Goal: Information Seeking & Learning: Learn about a topic

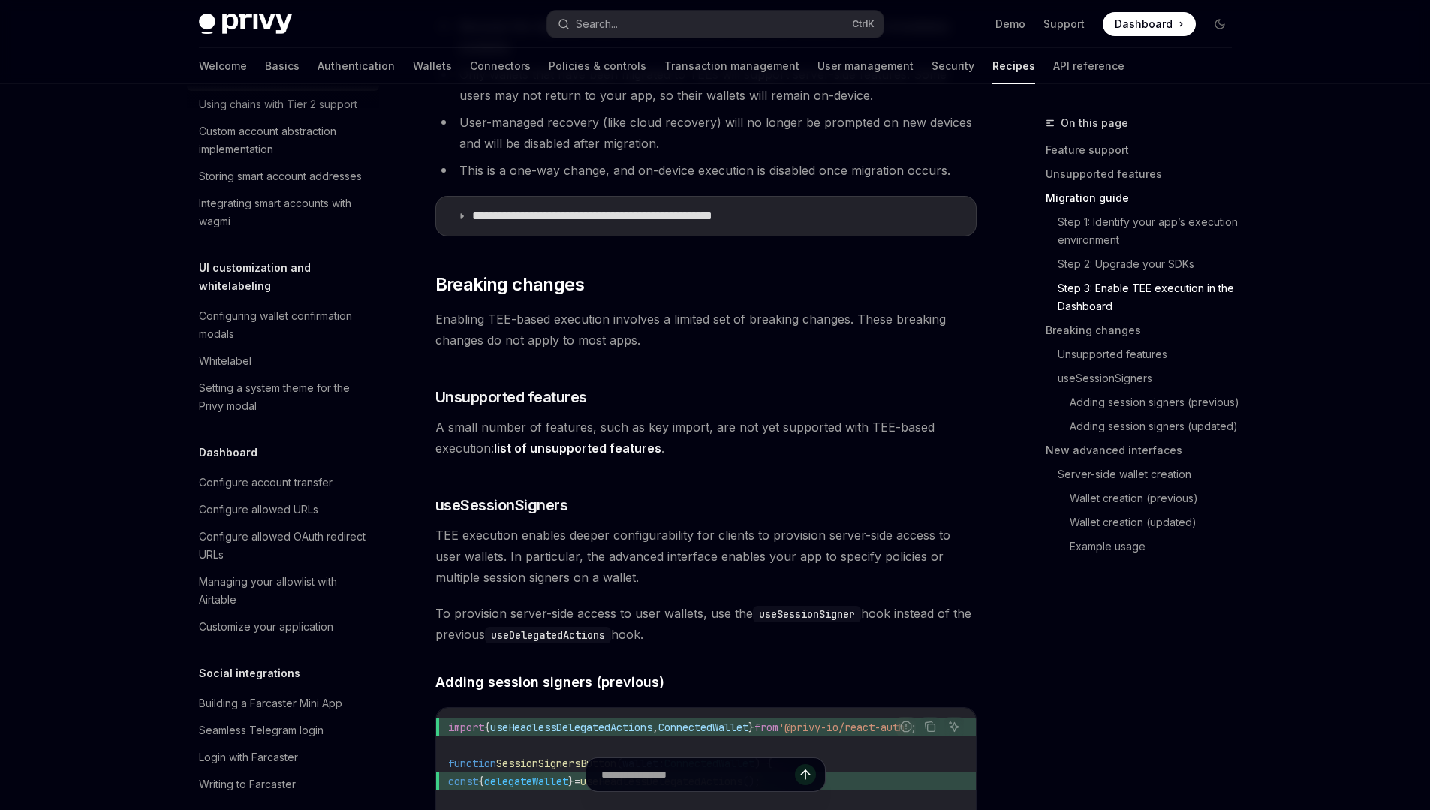
scroll to position [628, 0]
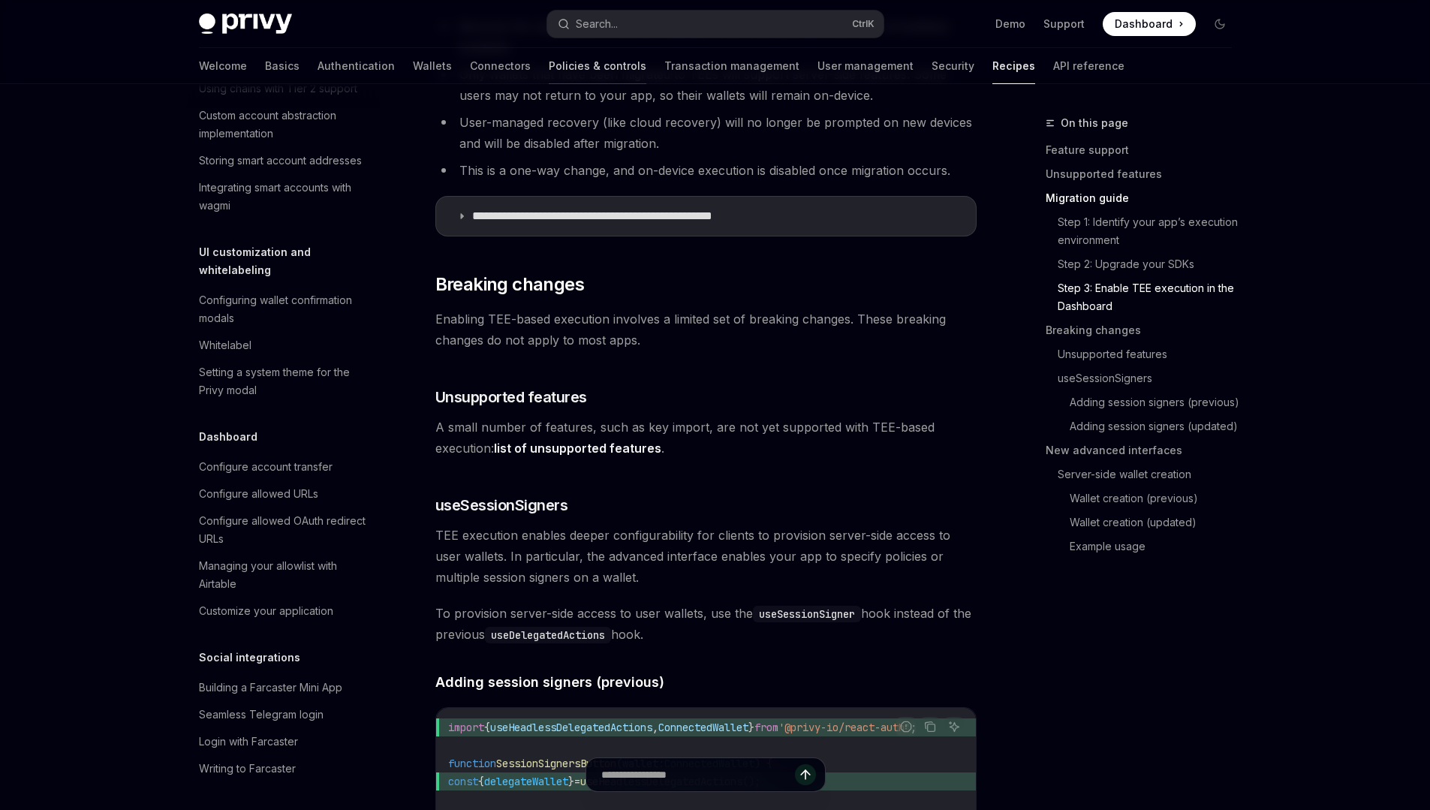
click at [549, 68] on link "Policies & controls" at bounding box center [598, 66] width 98 height 36
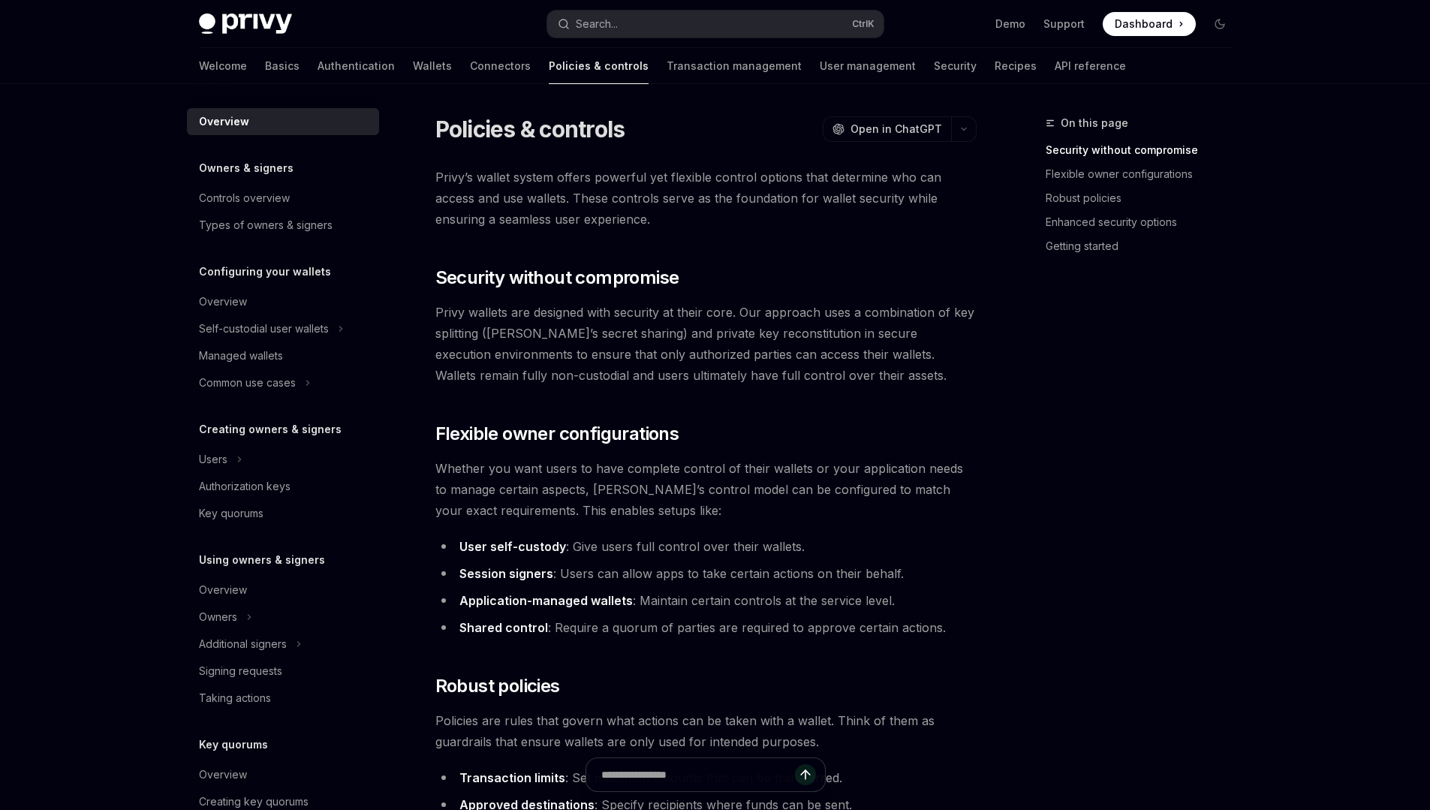
click at [852, 343] on span "Privy wallets are designed with security at their core. Our approach uses a com…" at bounding box center [705, 344] width 541 height 84
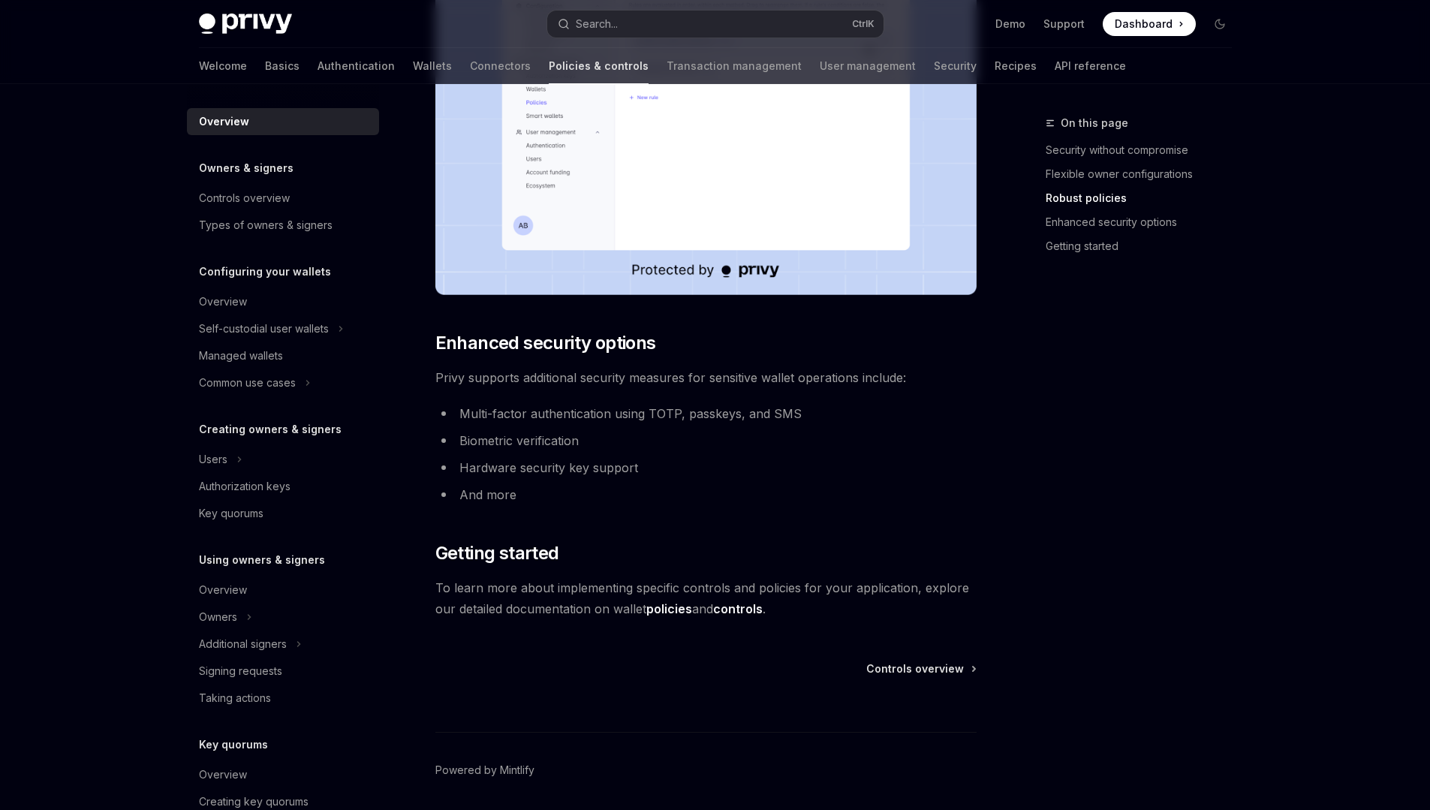
scroll to position [1066, 0]
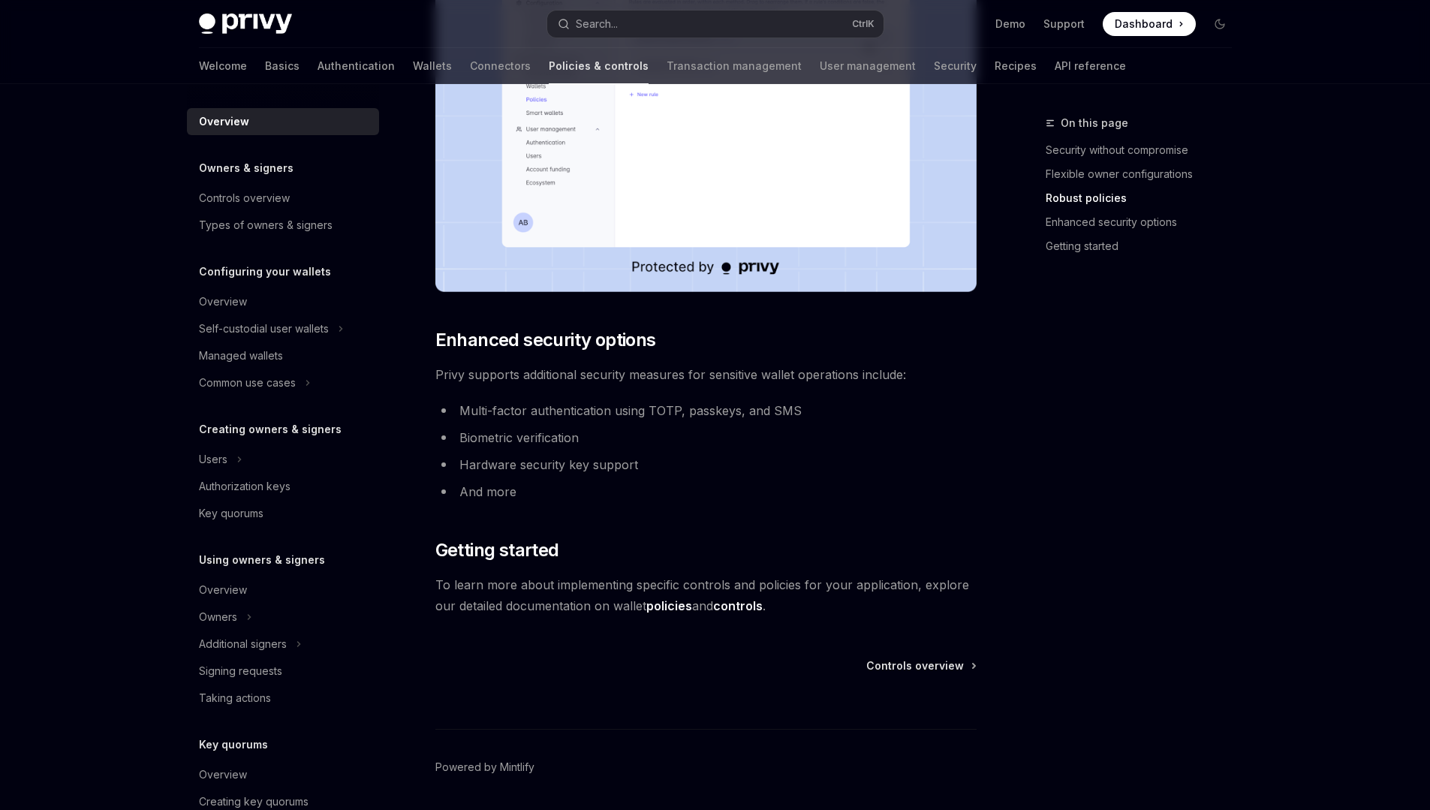
click at [667, 602] on link "policies" at bounding box center [669, 606] width 46 height 16
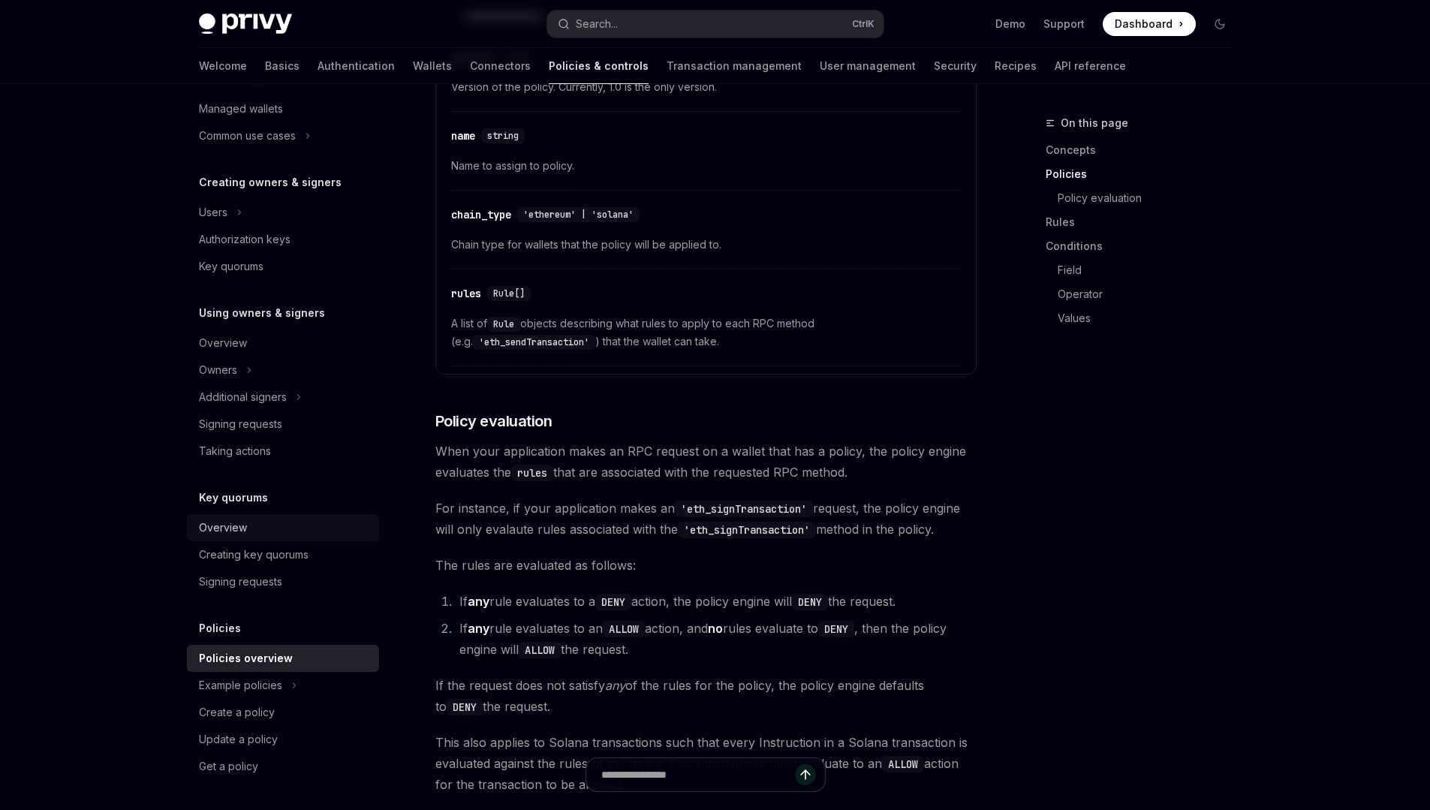
scroll to position [1480, 0]
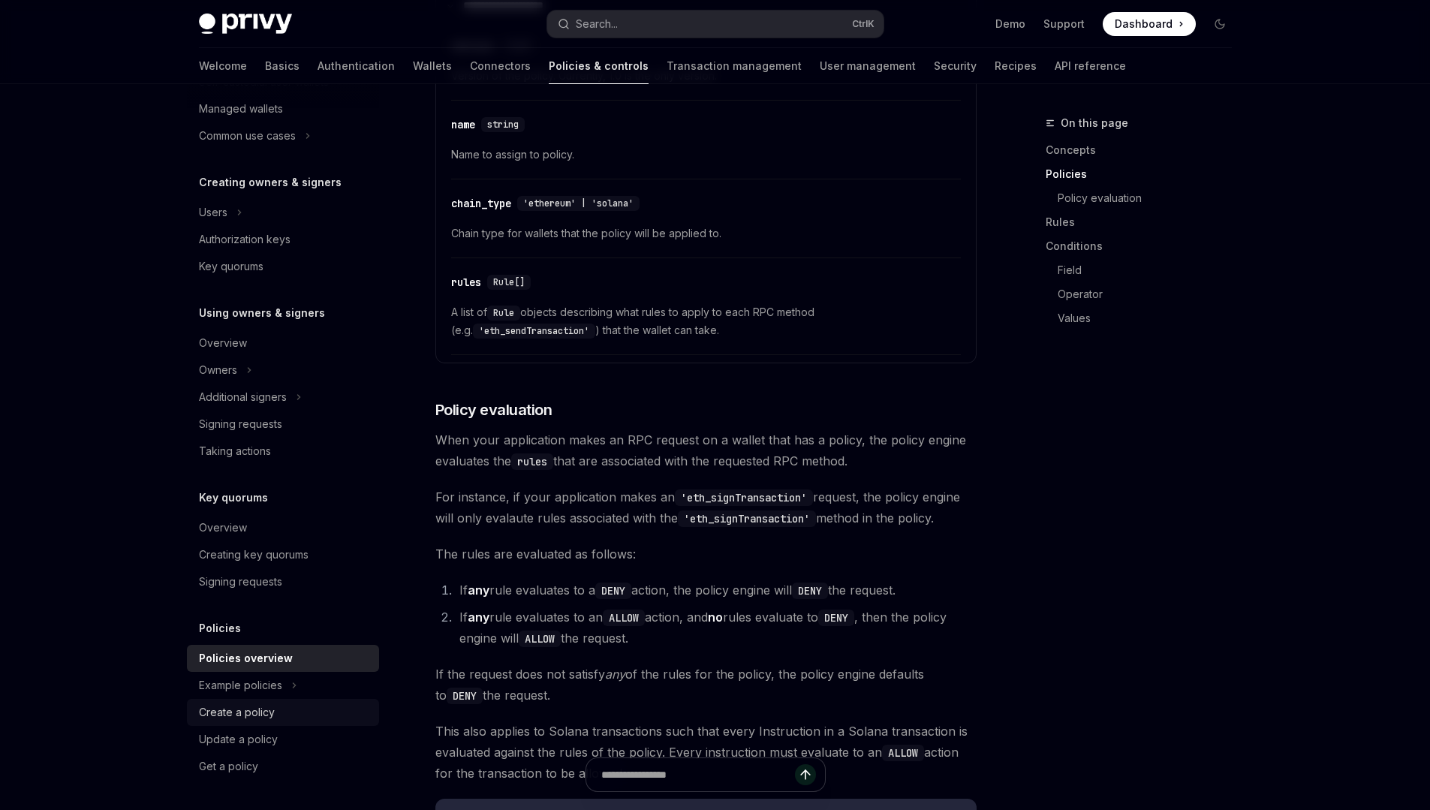
click at [252, 706] on div "Create a policy" at bounding box center [237, 712] width 76 height 18
click at [272, 688] on div "Example policies" at bounding box center [240, 685] width 83 height 18
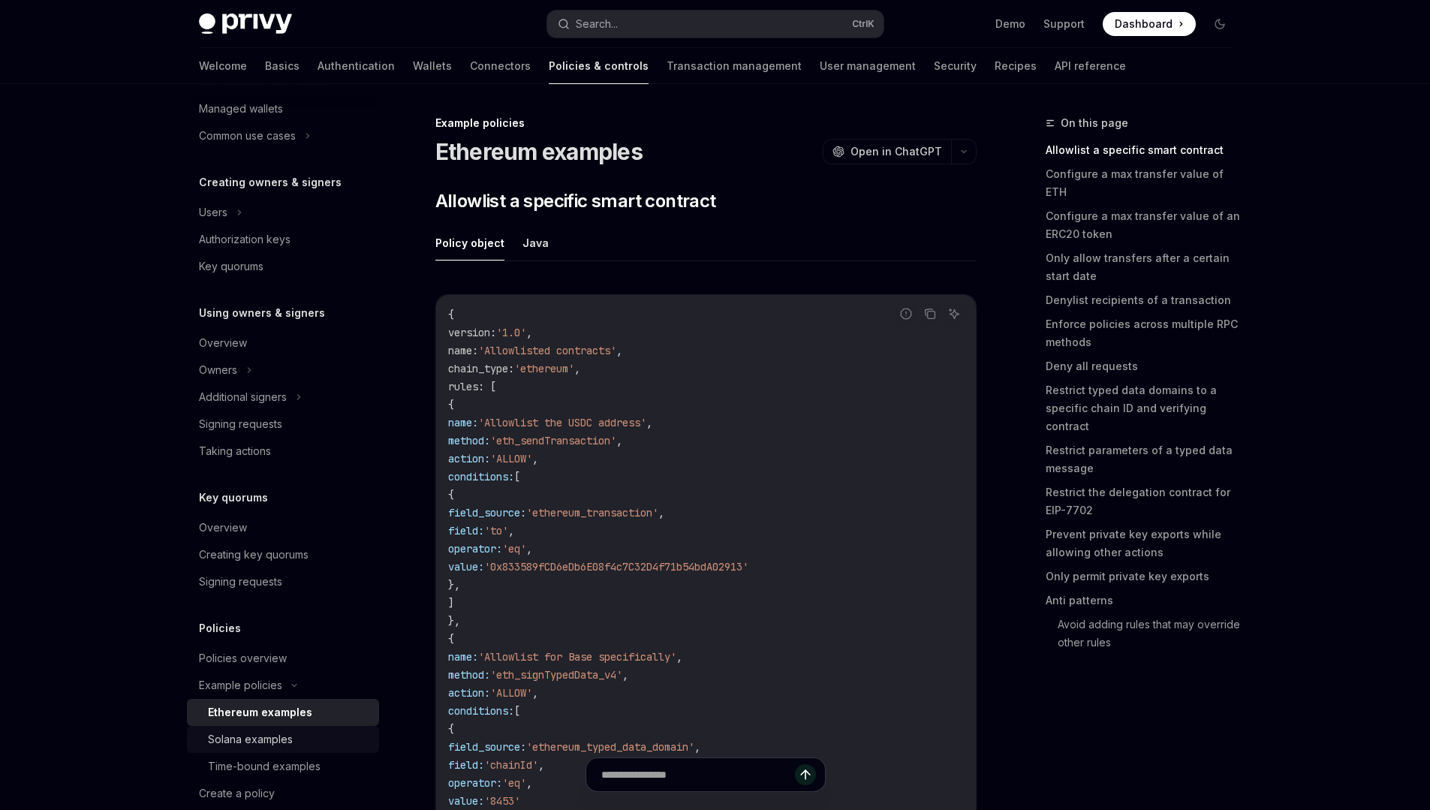
click at [273, 742] on div "Solana examples" at bounding box center [250, 739] width 85 height 18
click at [224, 653] on div "Policies overview" at bounding box center [243, 658] width 88 height 18
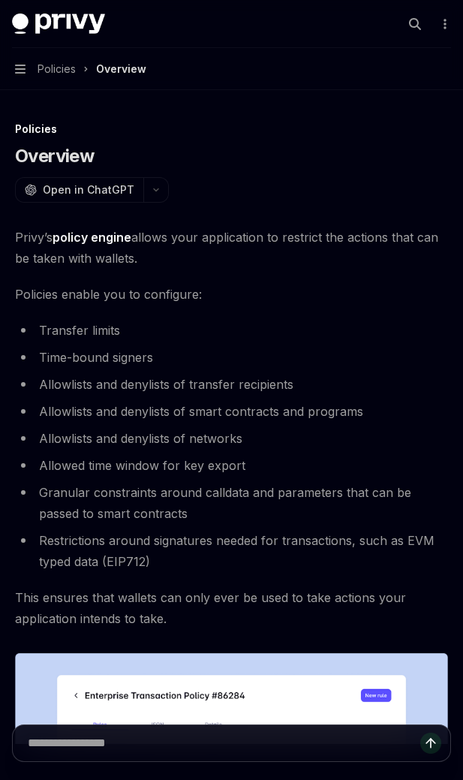
type textarea "*"
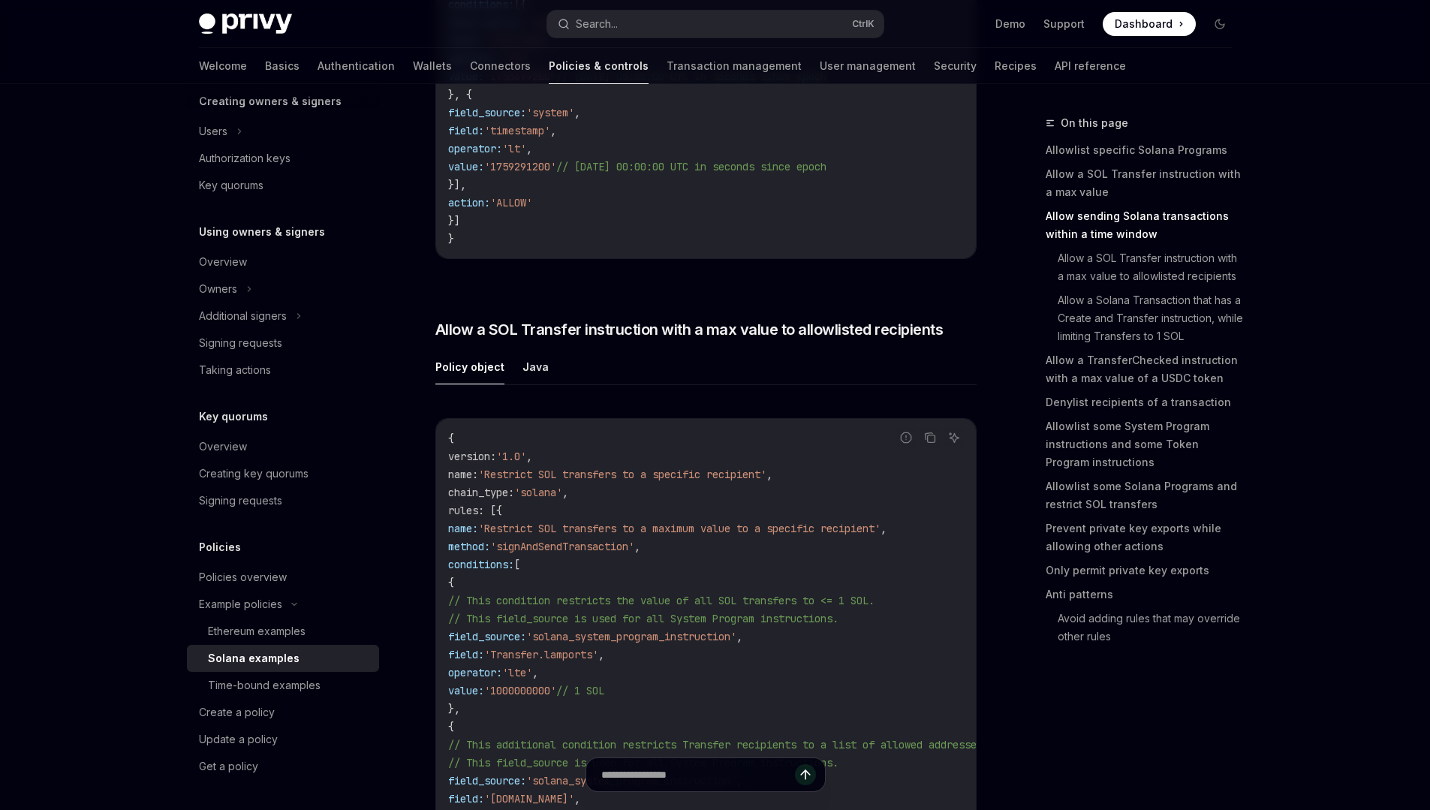
scroll to position [1514, 0]
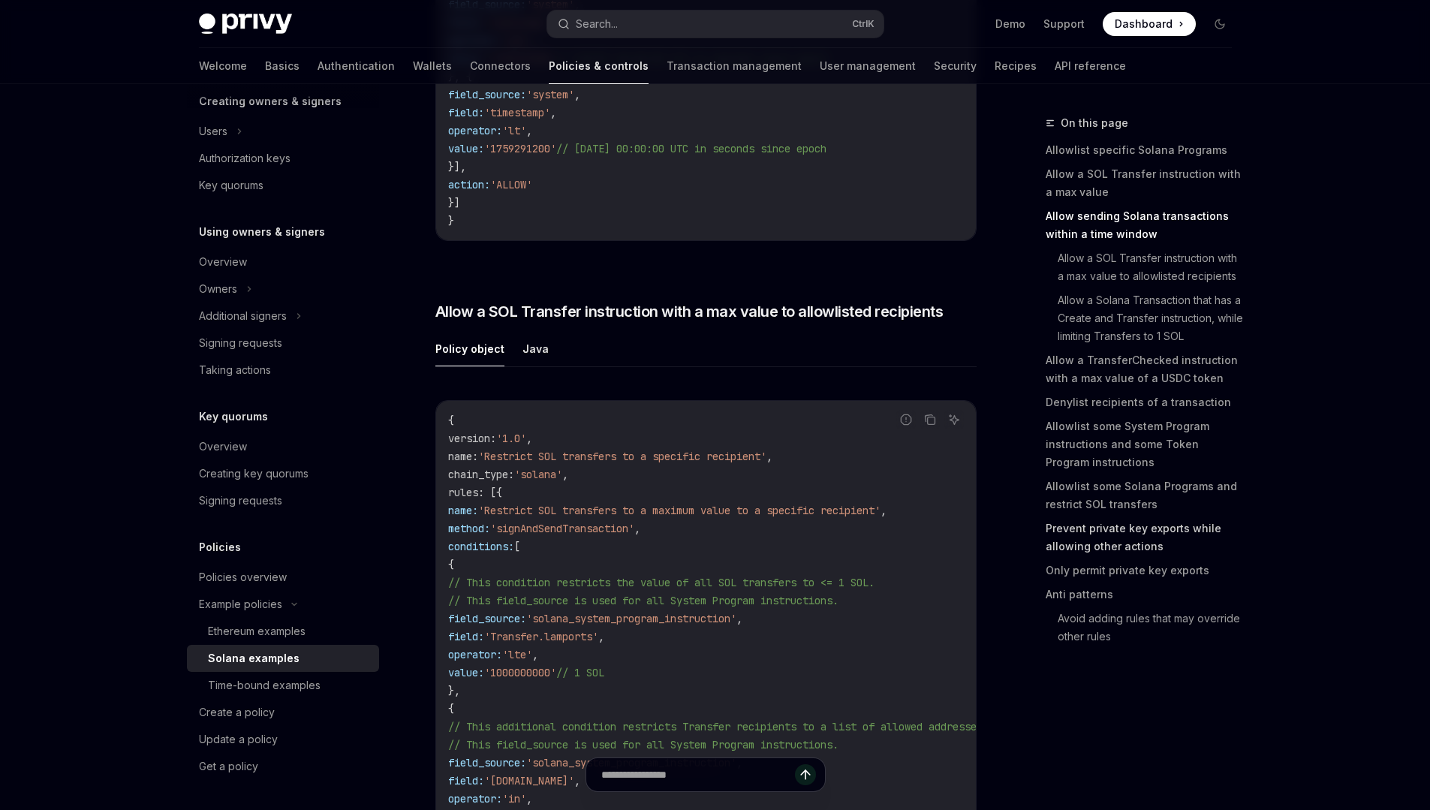
click at [1082, 552] on link "Prevent private key exports while allowing other actions" at bounding box center [1145, 537] width 198 height 42
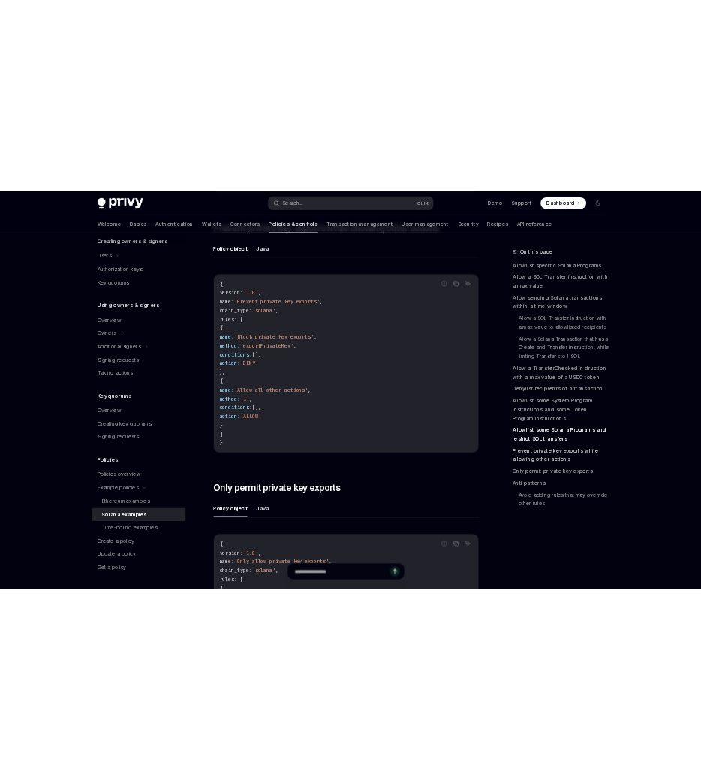
scroll to position [6181, 0]
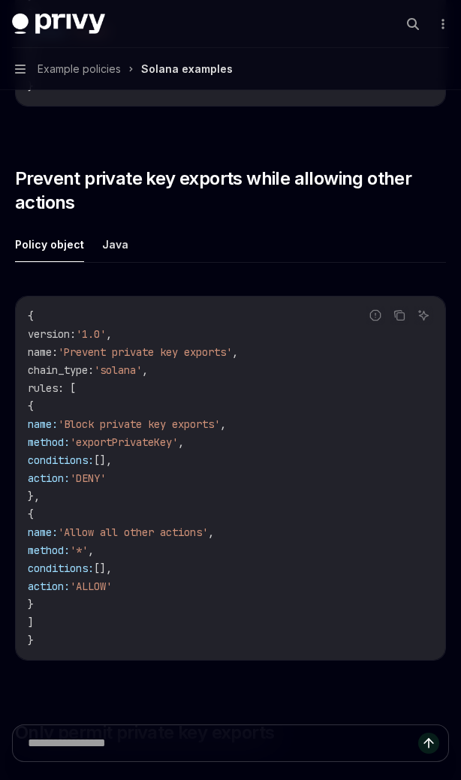
type textarea "*"
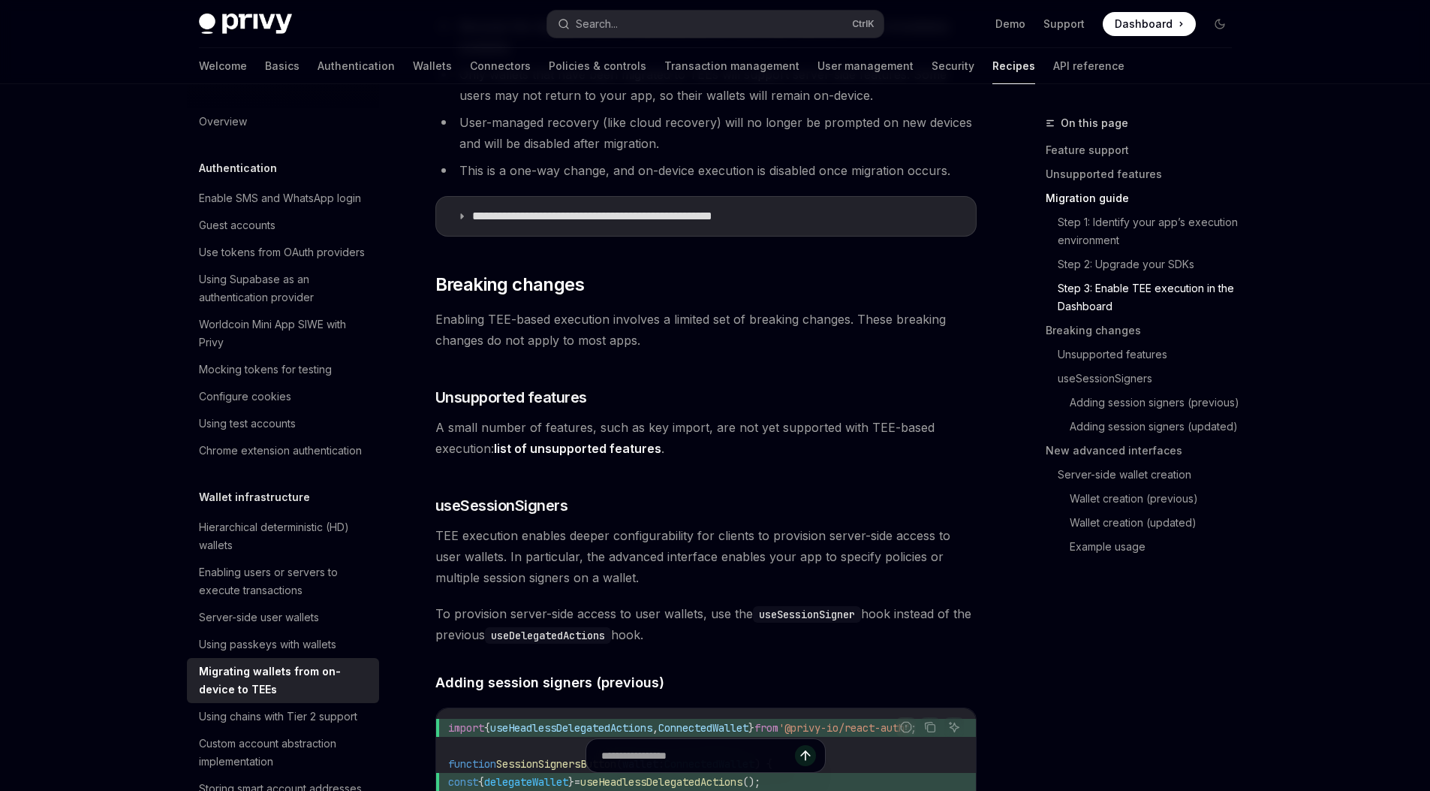
scroll to position [628, 0]
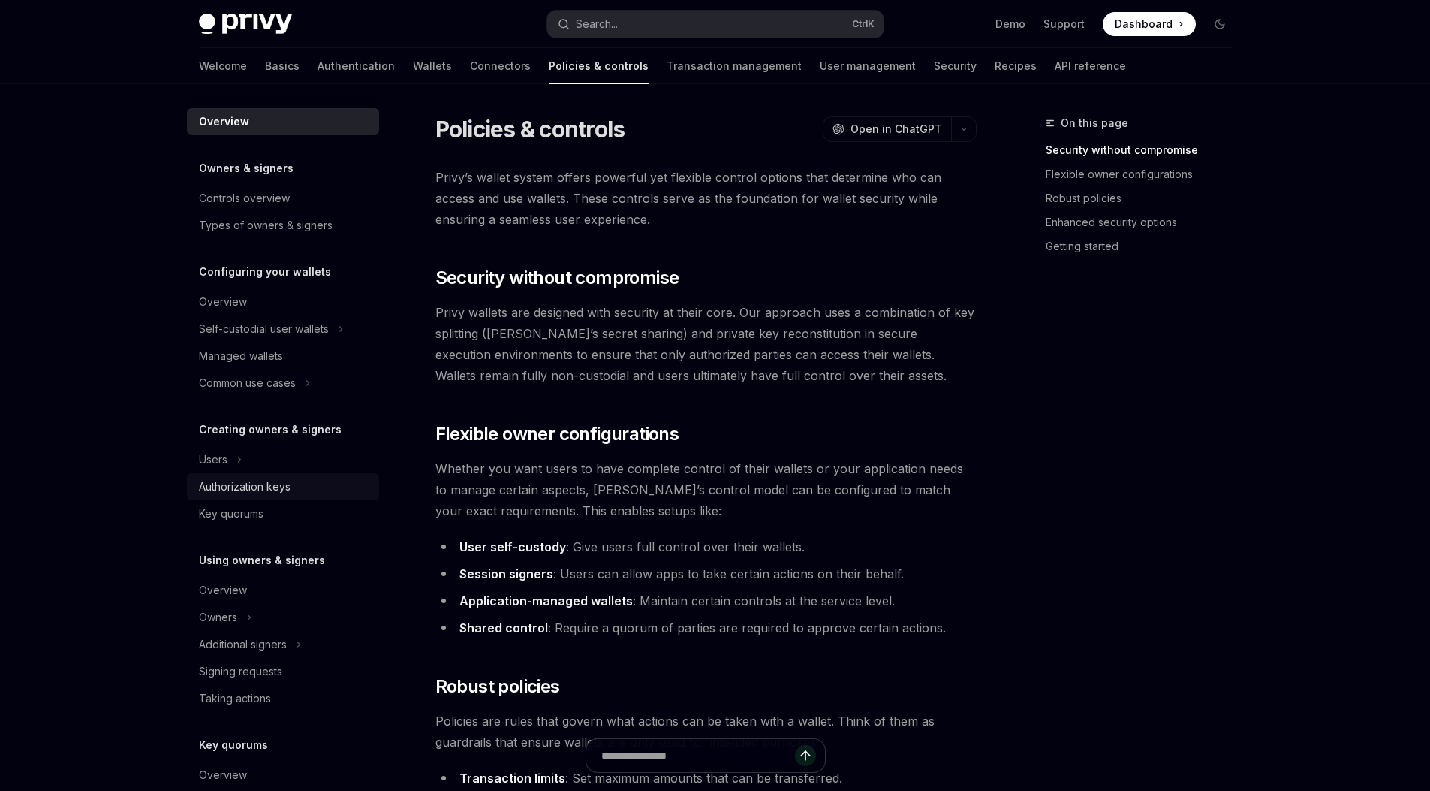
scroll to position [267, 0]
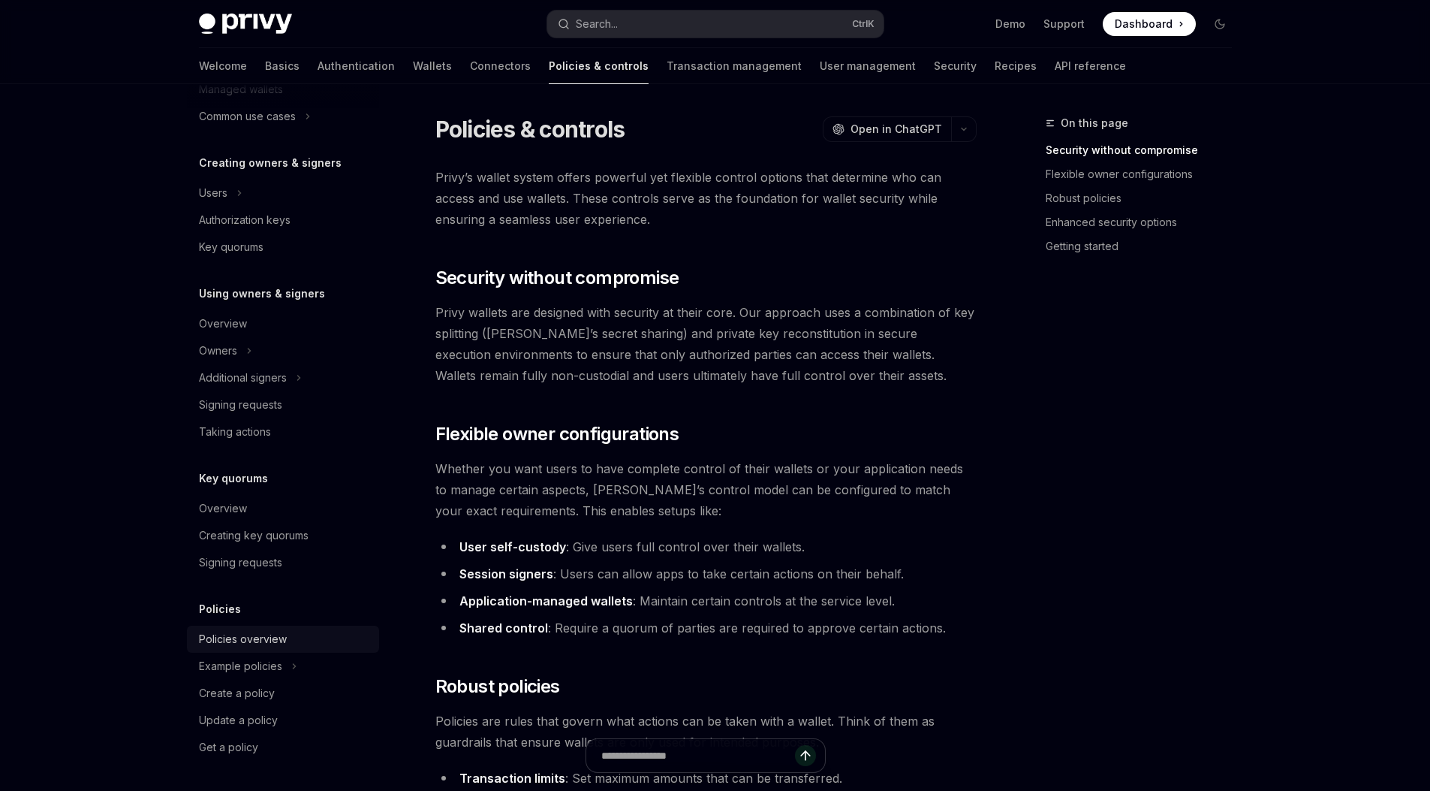
click at [261, 637] on div "Policies overview" at bounding box center [243, 639] width 88 height 18
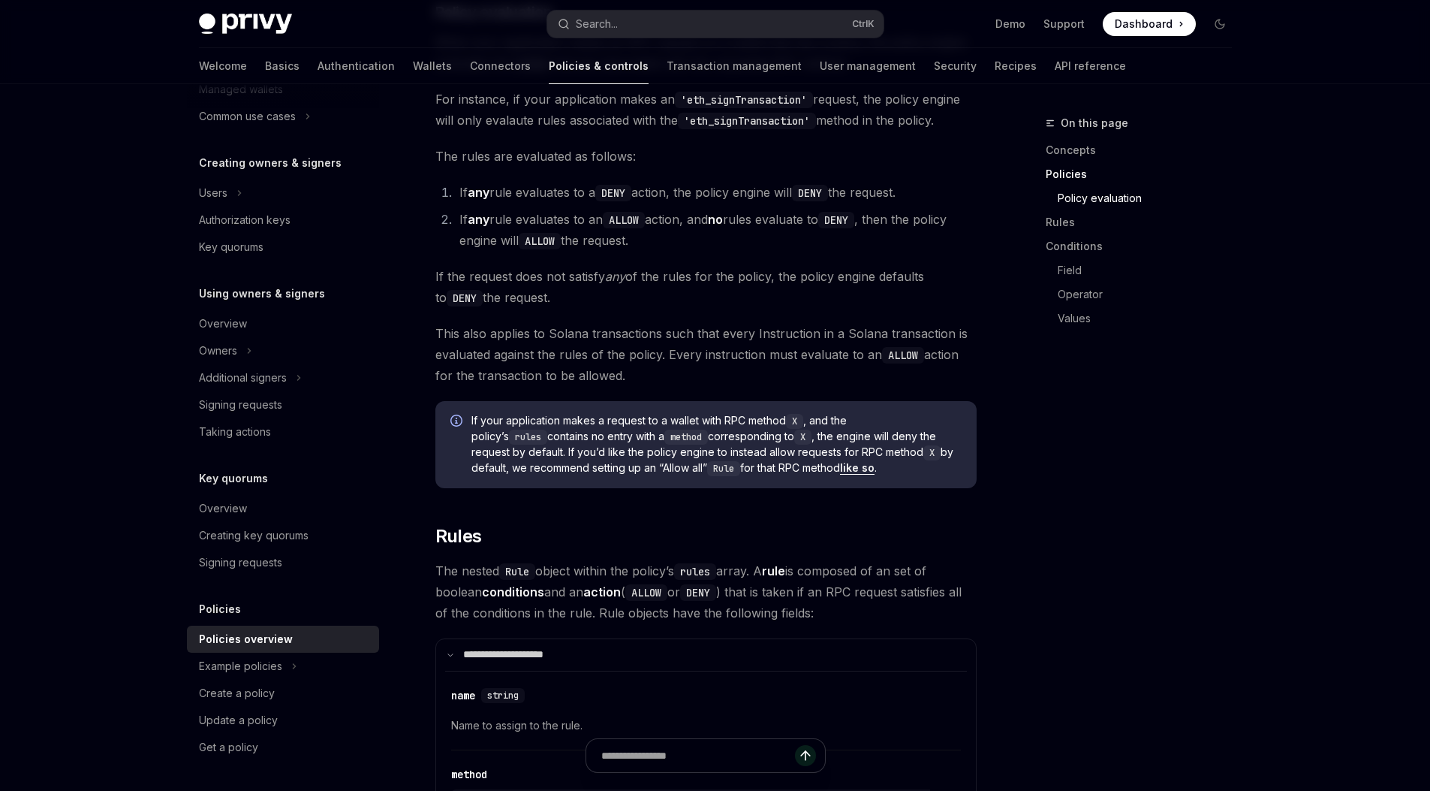
scroll to position [1889, 0]
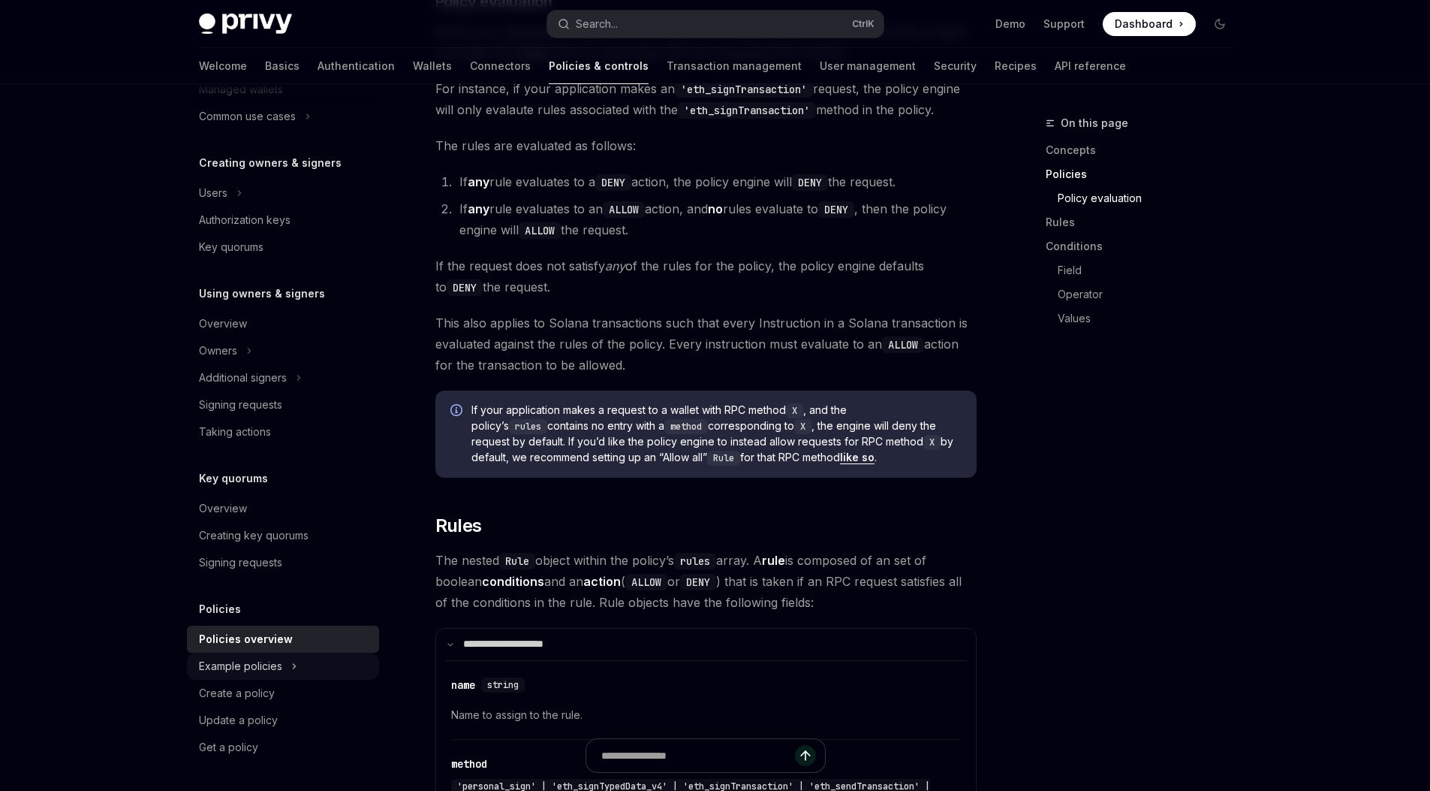
click at [294, 673] on icon at bounding box center [294, 666] width 6 height 18
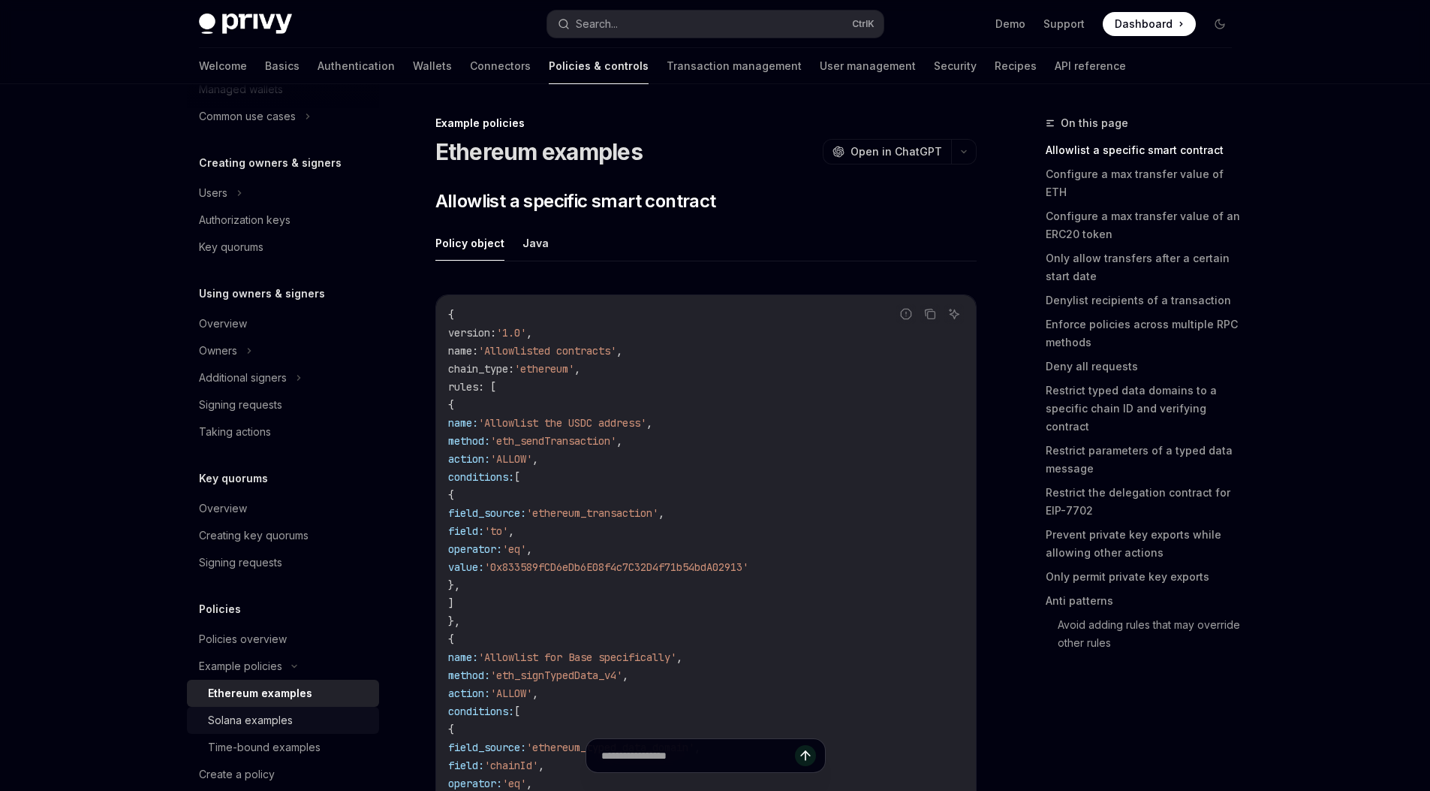
click at [269, 727] on div "Solana examples" at bounding box center [250, 720] width 85 height 18
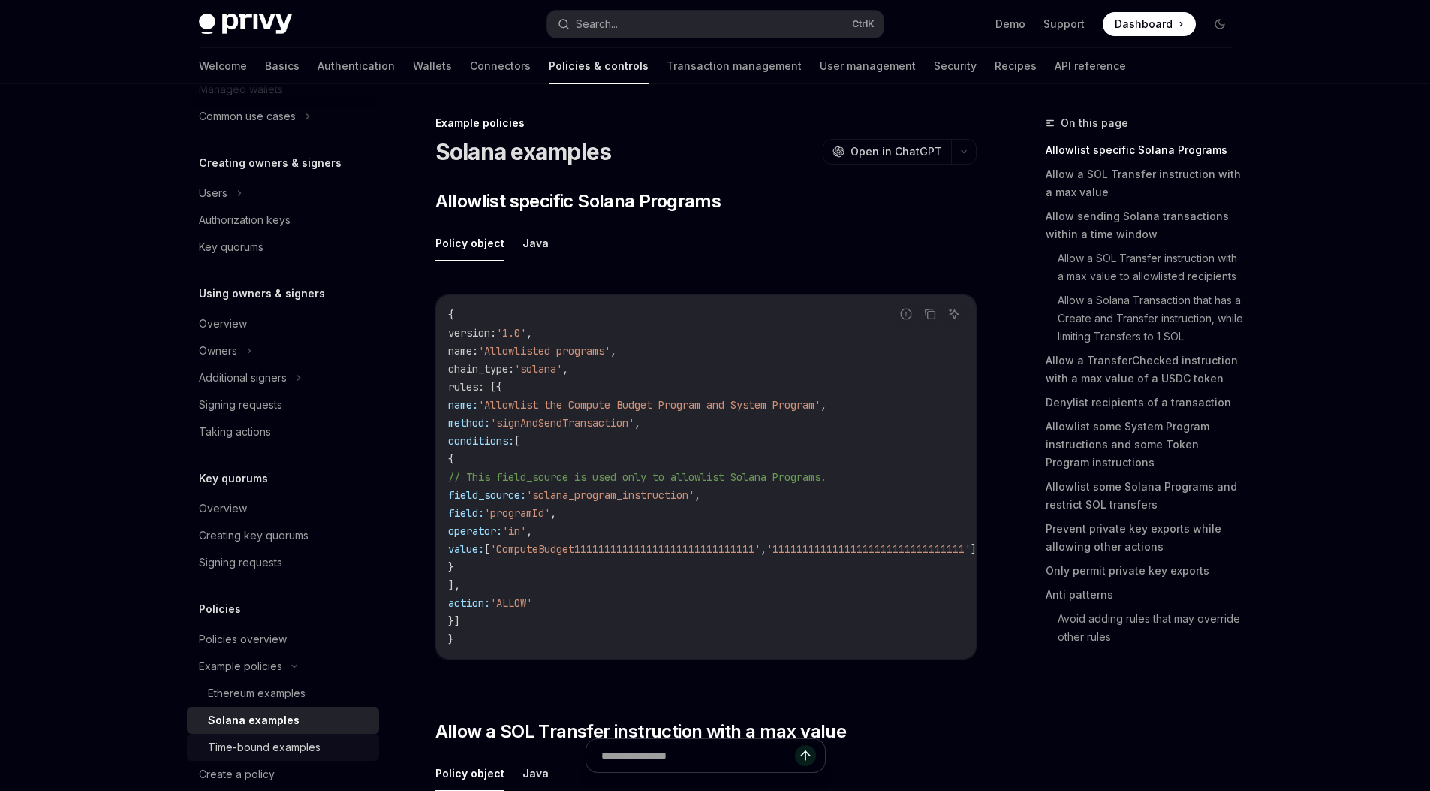
click at [279, 753] on div "Time-bound examples" at bounding box center [264, 747] width 113 height 18
type textarea "*"
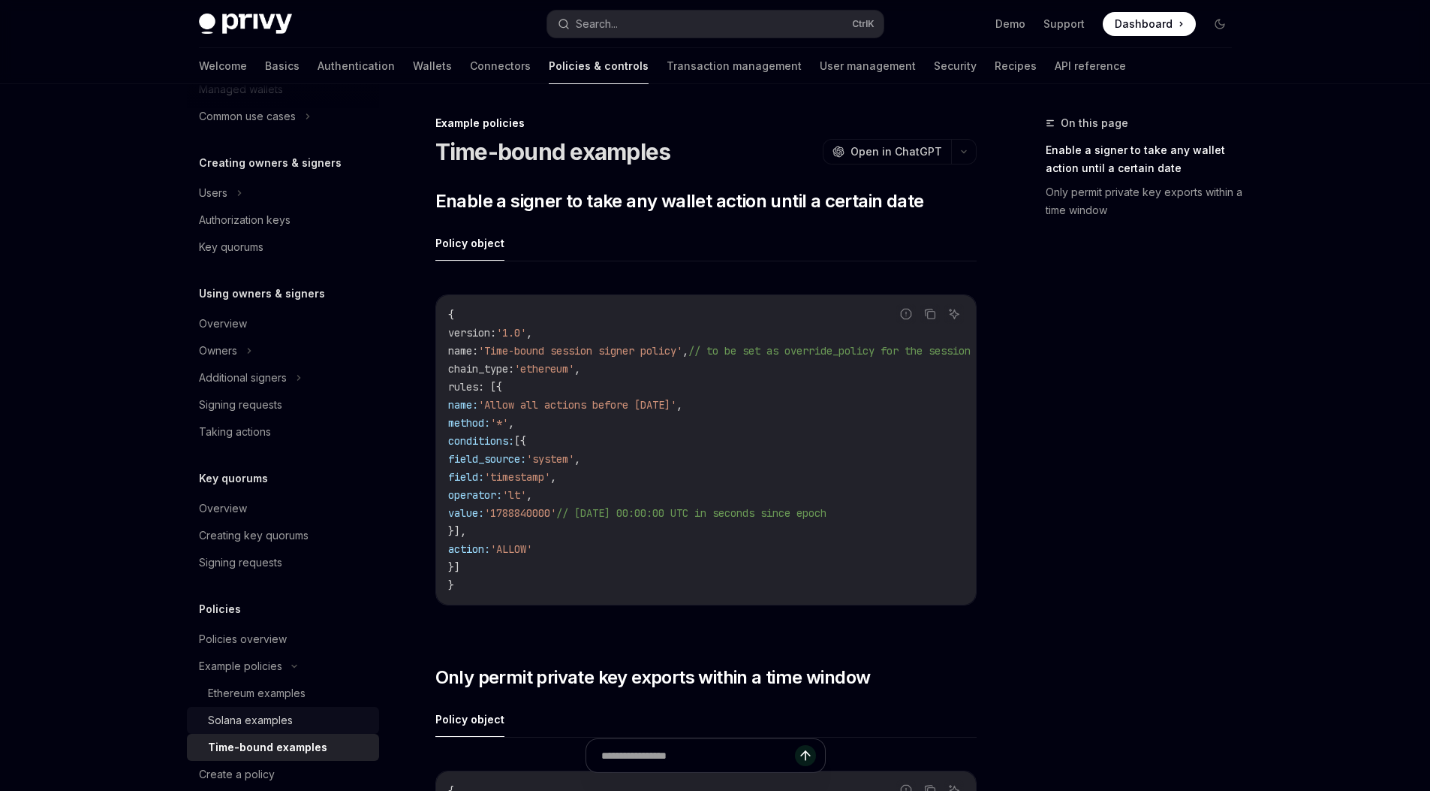
click at [279, 727] on div "Solana examples" at bounding box center [250, 720] width 85 height 18
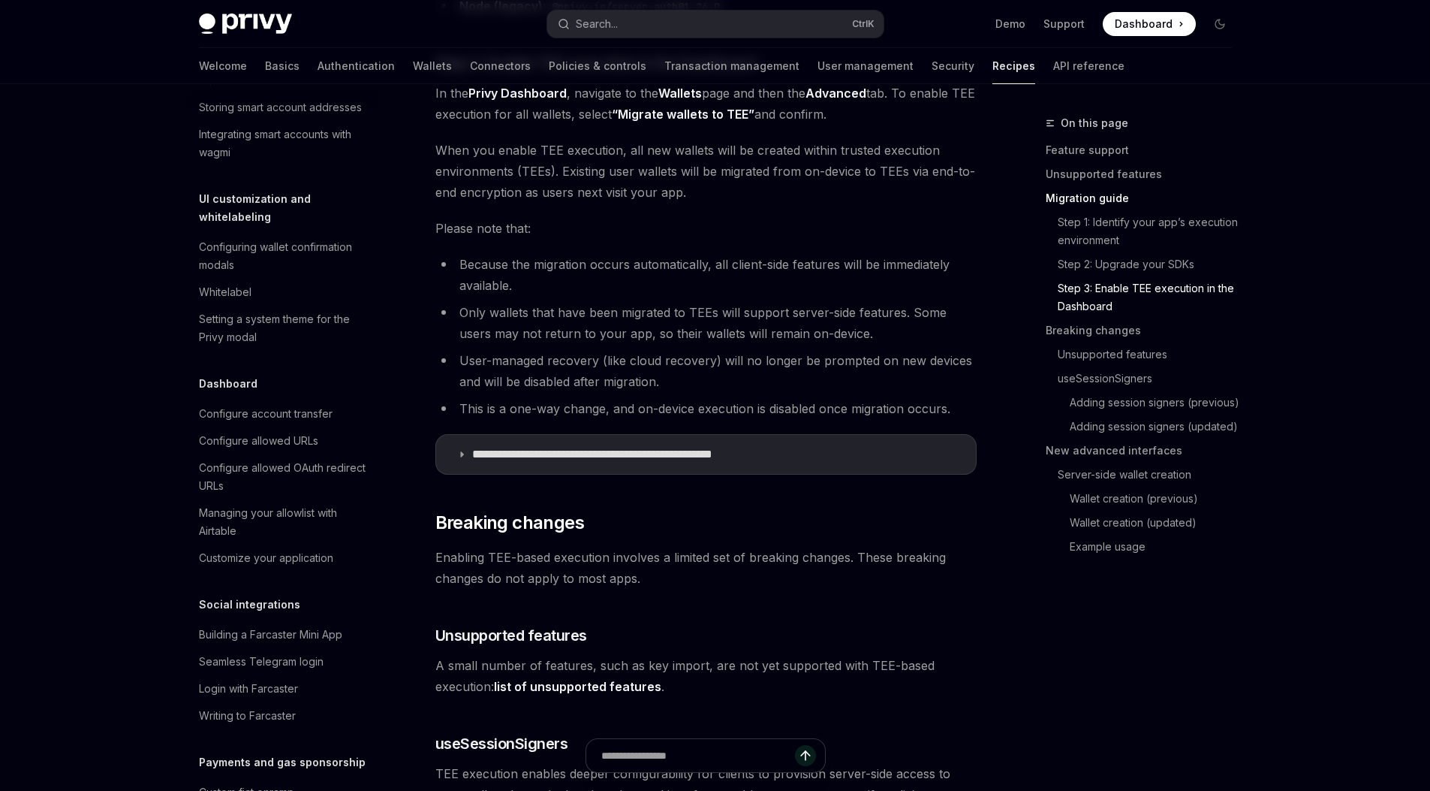
scroll to position [488, 0]
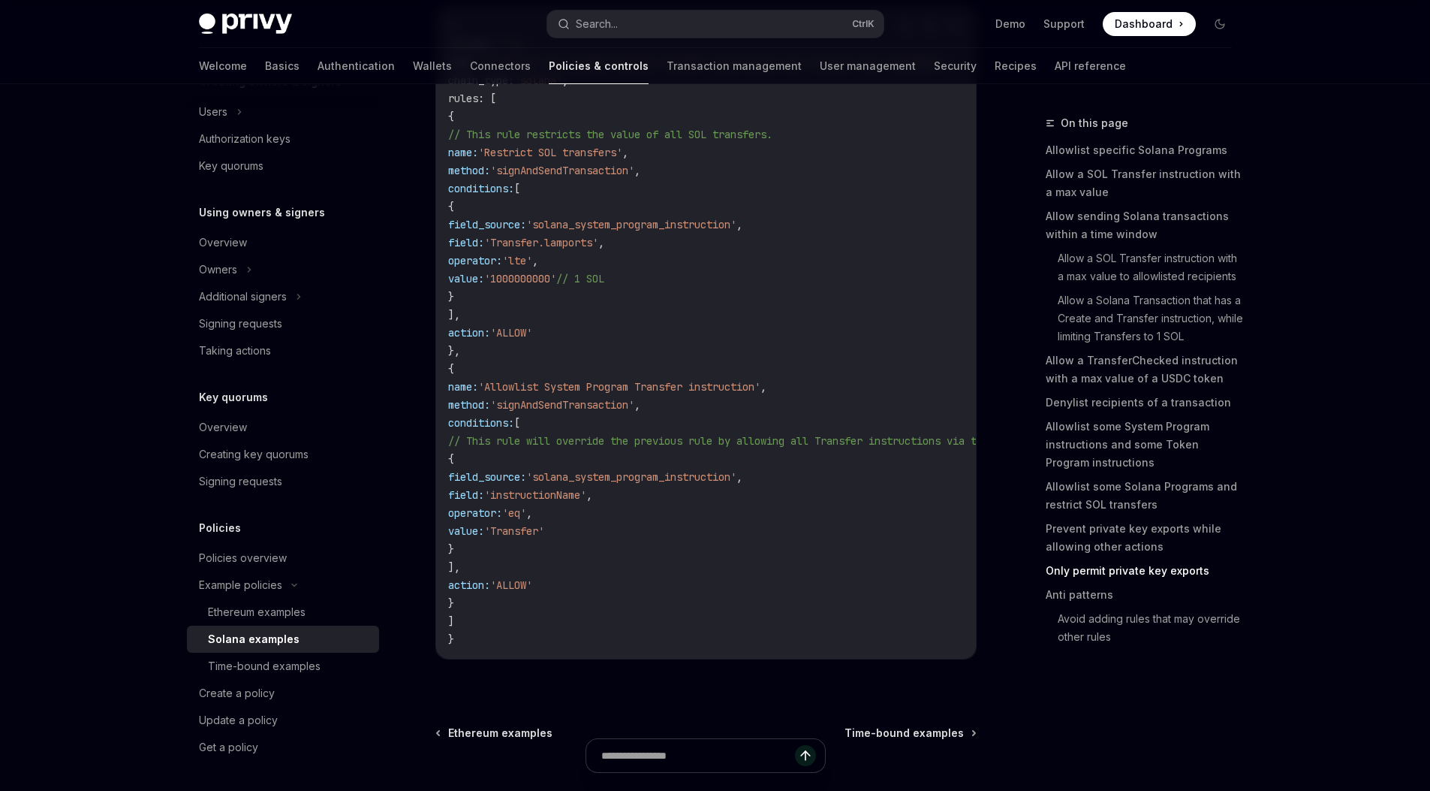
scroll to position [7222, 0]
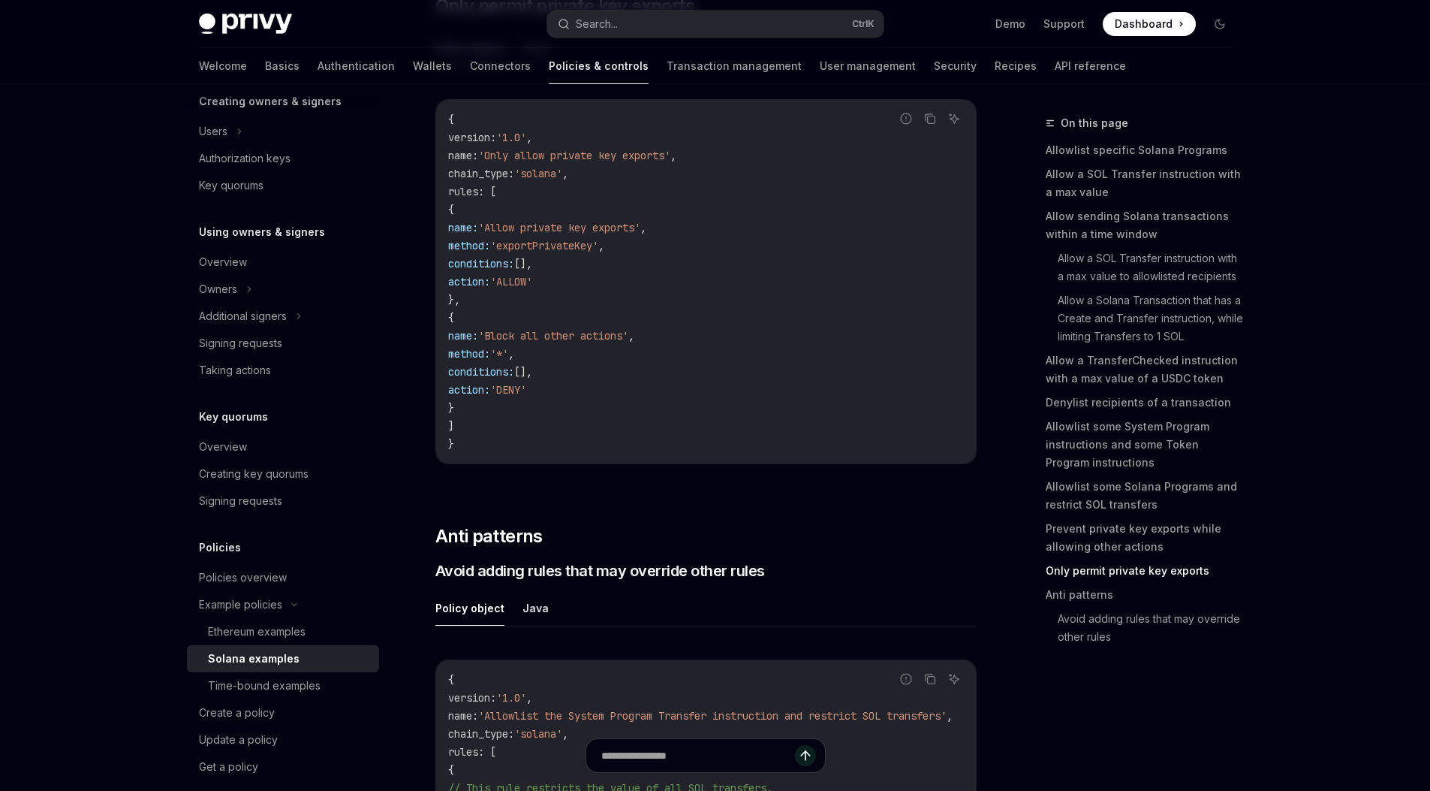
scroll to position [6781, 0]
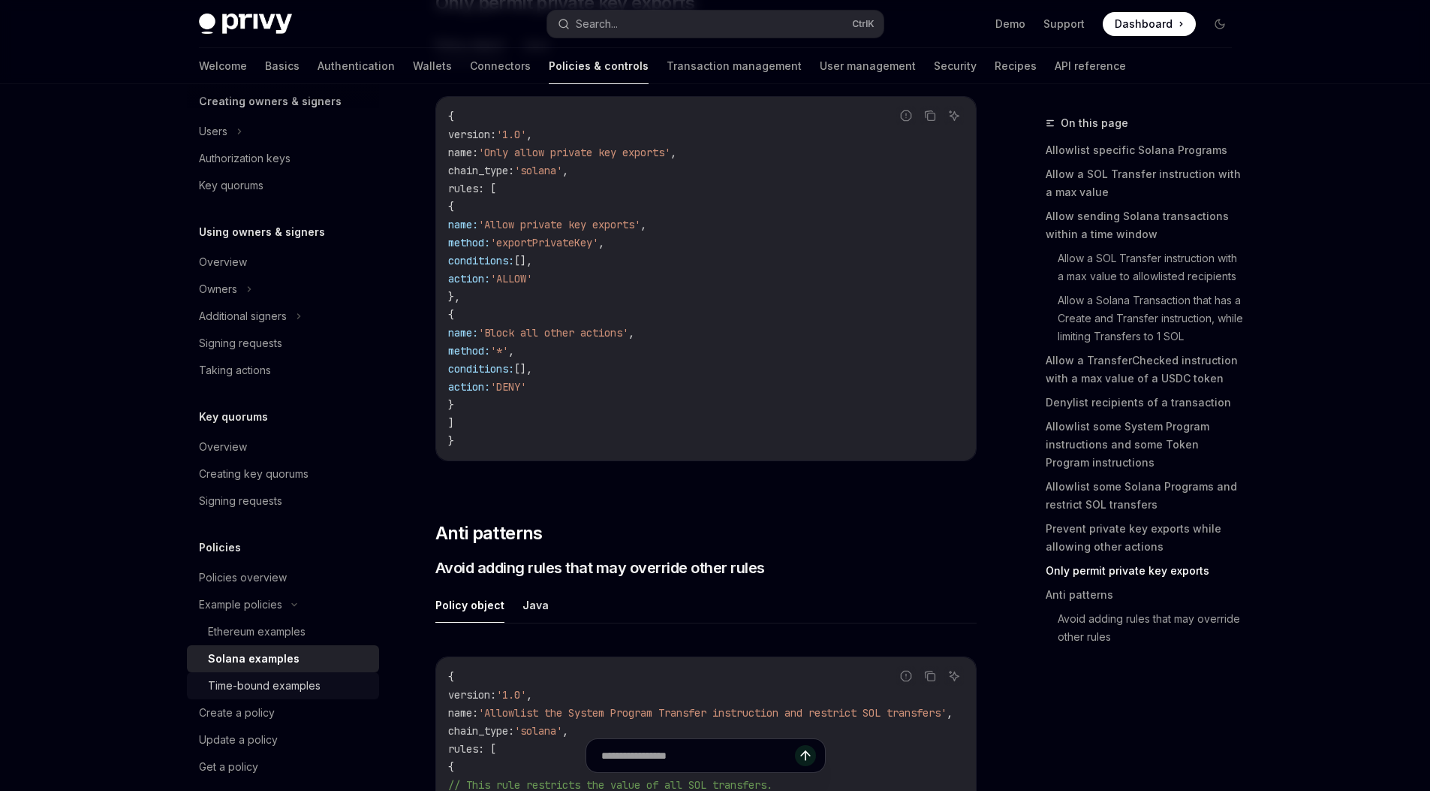
click at [240, 697] on link "Time-bound examples" at bounding box center [283, 685] width 192 height 27
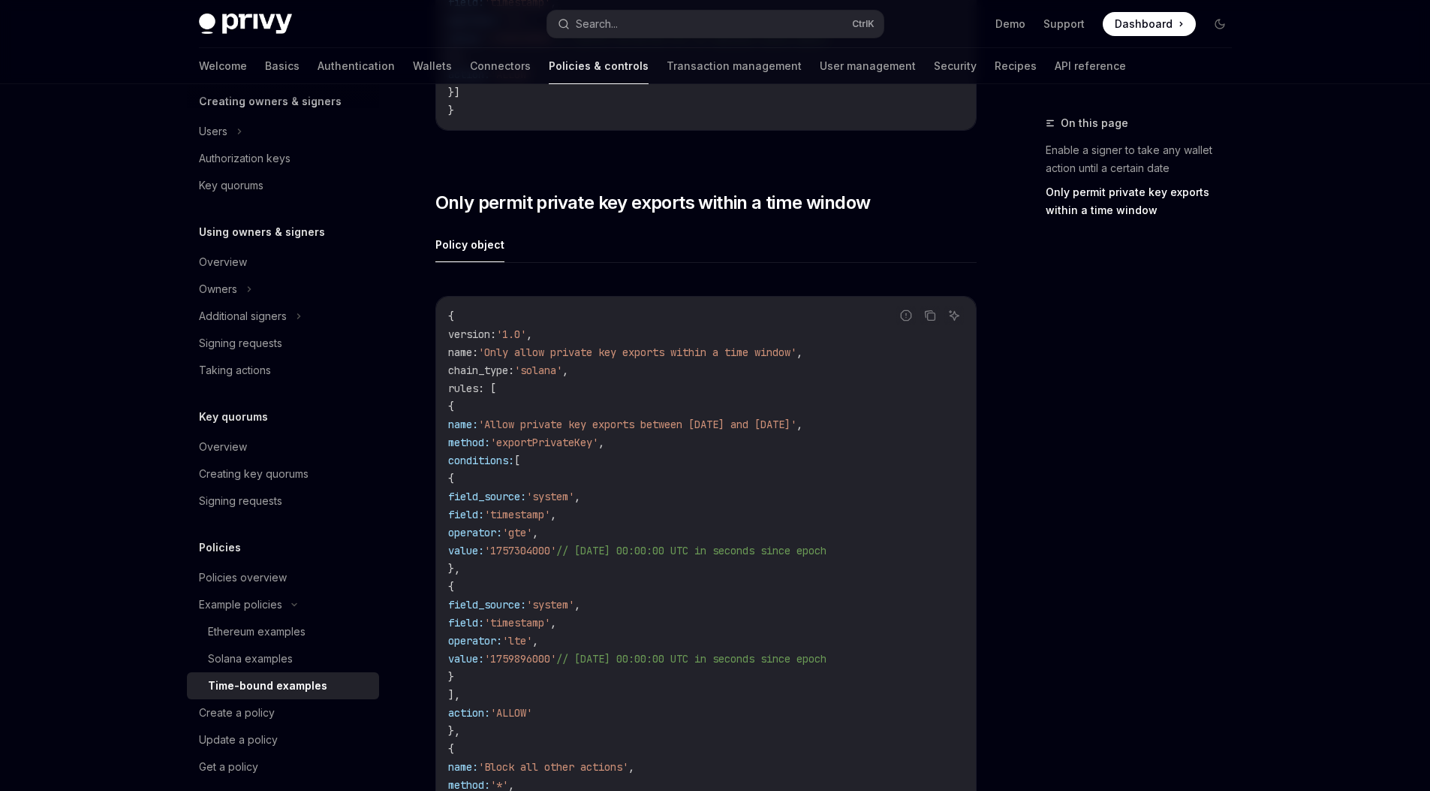
scroll to position [857, 0]
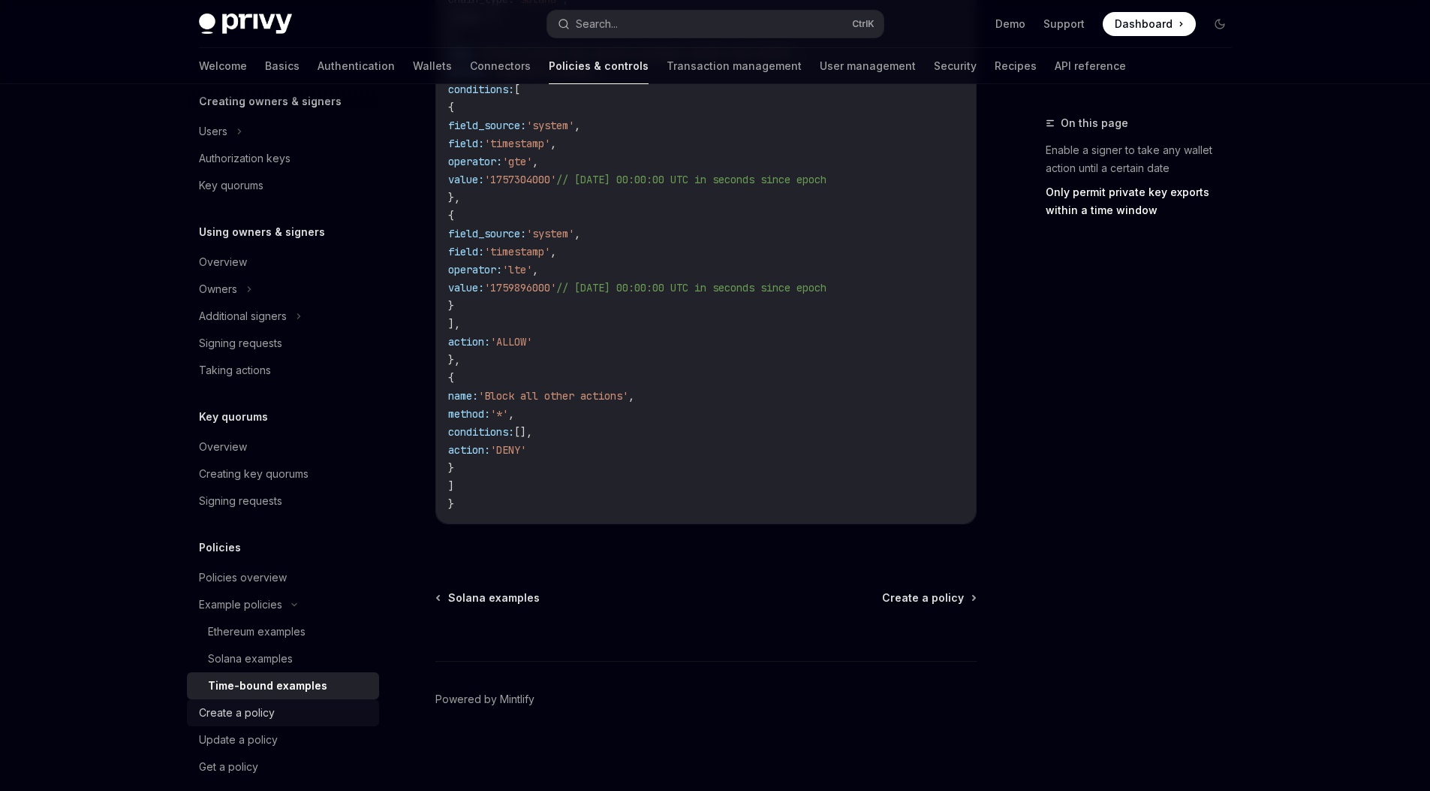
click at [291, 718] on div "Create a policy" at bounding box center [284, 712] width 171 height 18
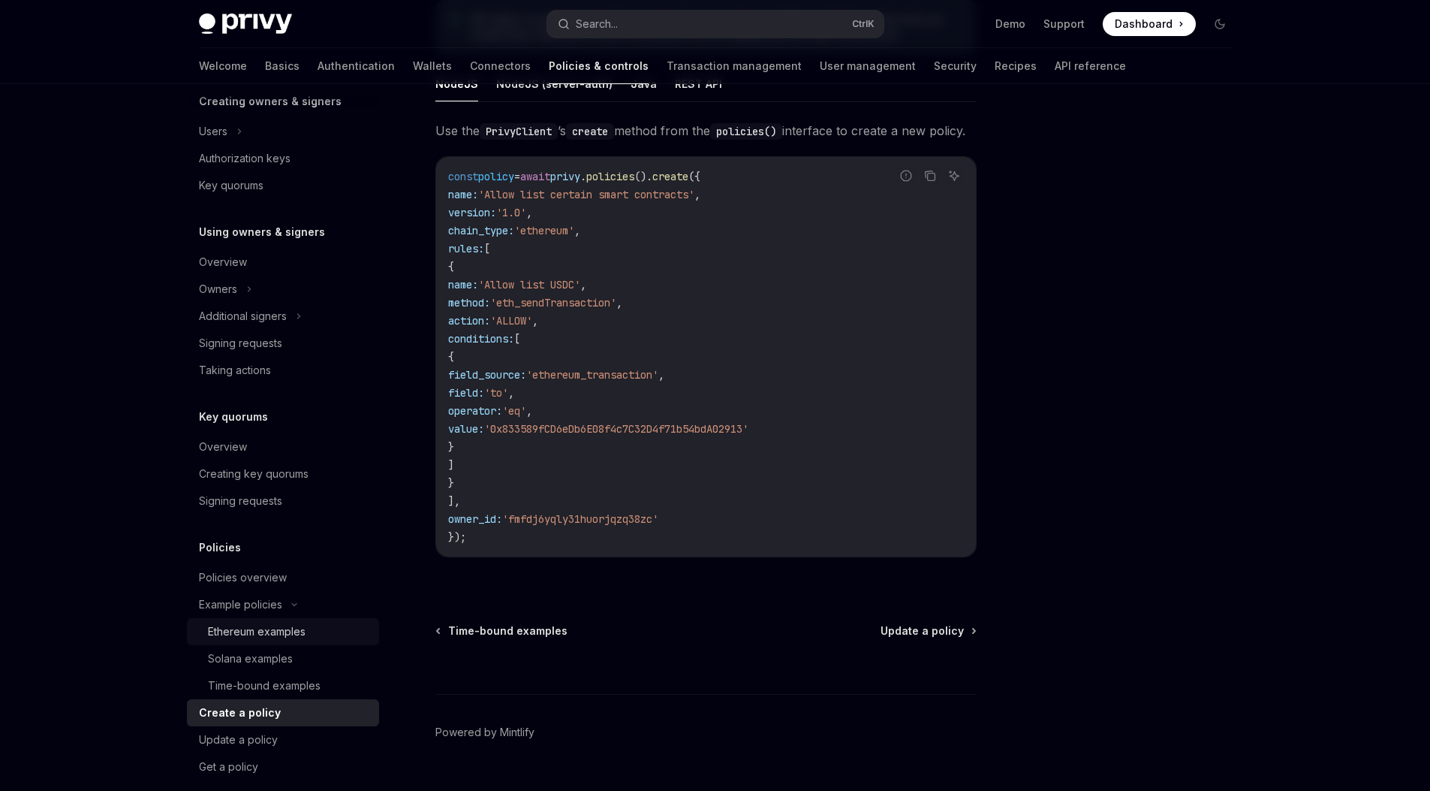
scroll to position [348, 0]
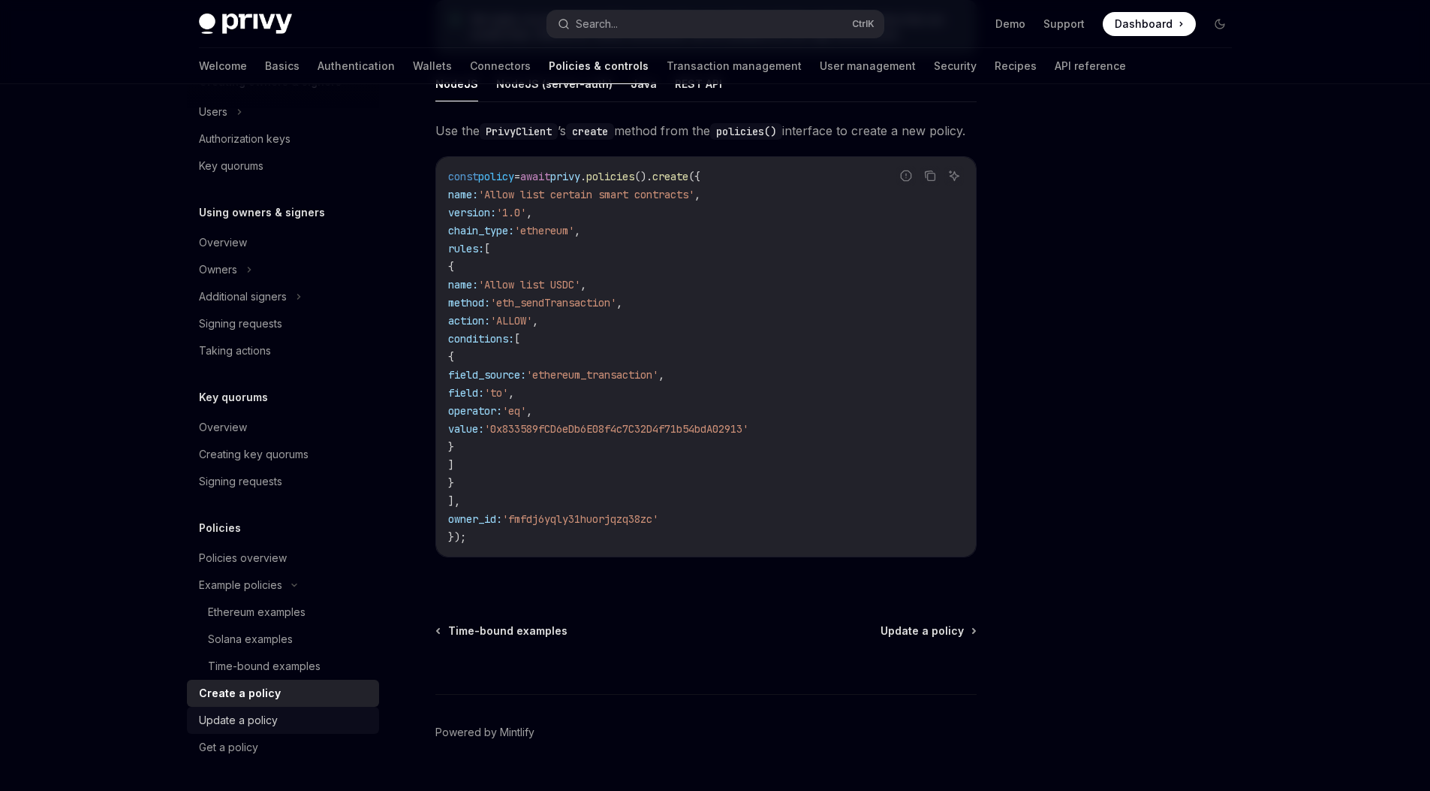
click at [333, 720] on div "Update a policy" at bounding box center [284, 720] width 171 height 18
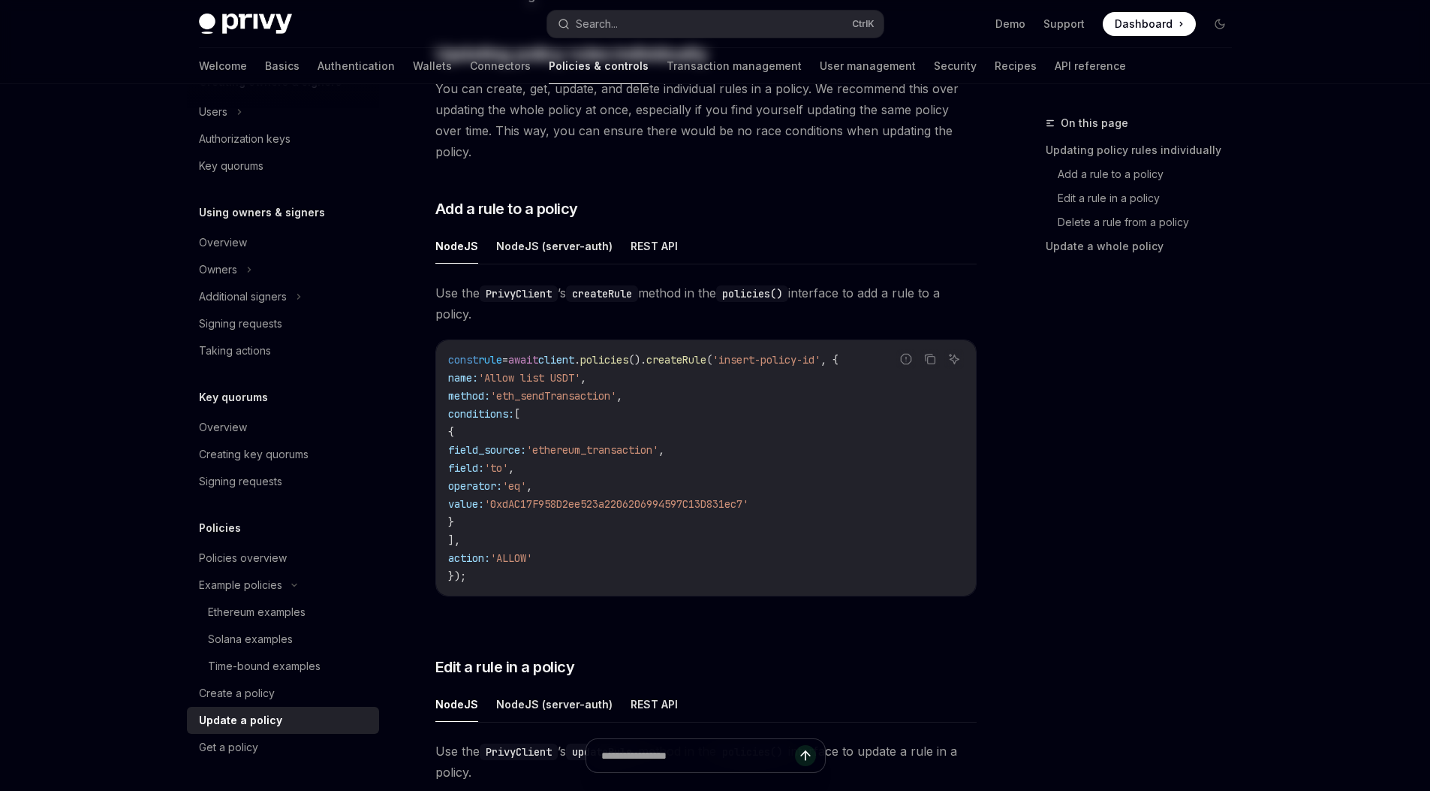
type textarea "*"
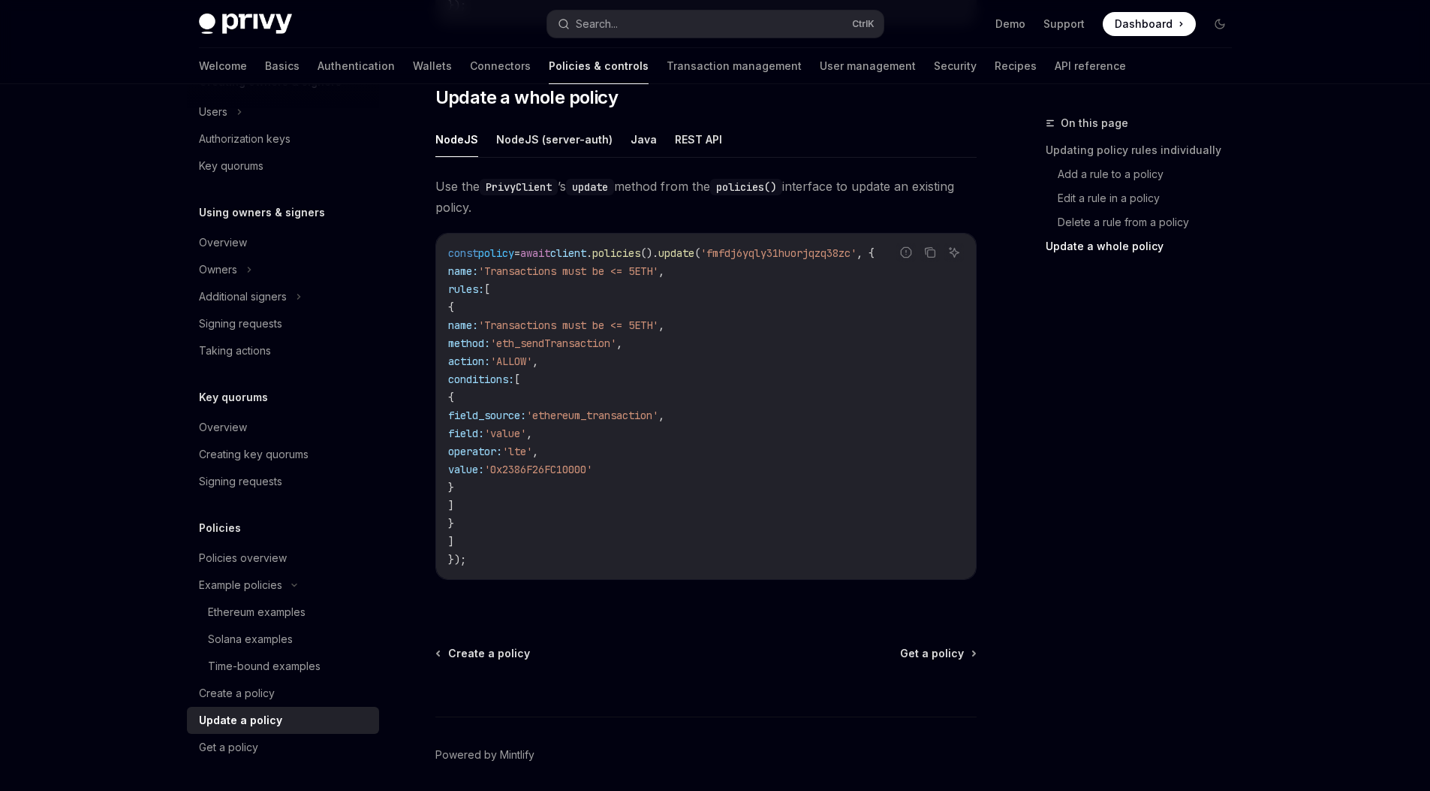
scroll to position [1610, 0]
click at [591, 487] on code "const policy = await client . policies (). update ( 'fmfdj6yqly31huorjqzq38zc' …" at bounding box center [706, 403] width 516 height 324
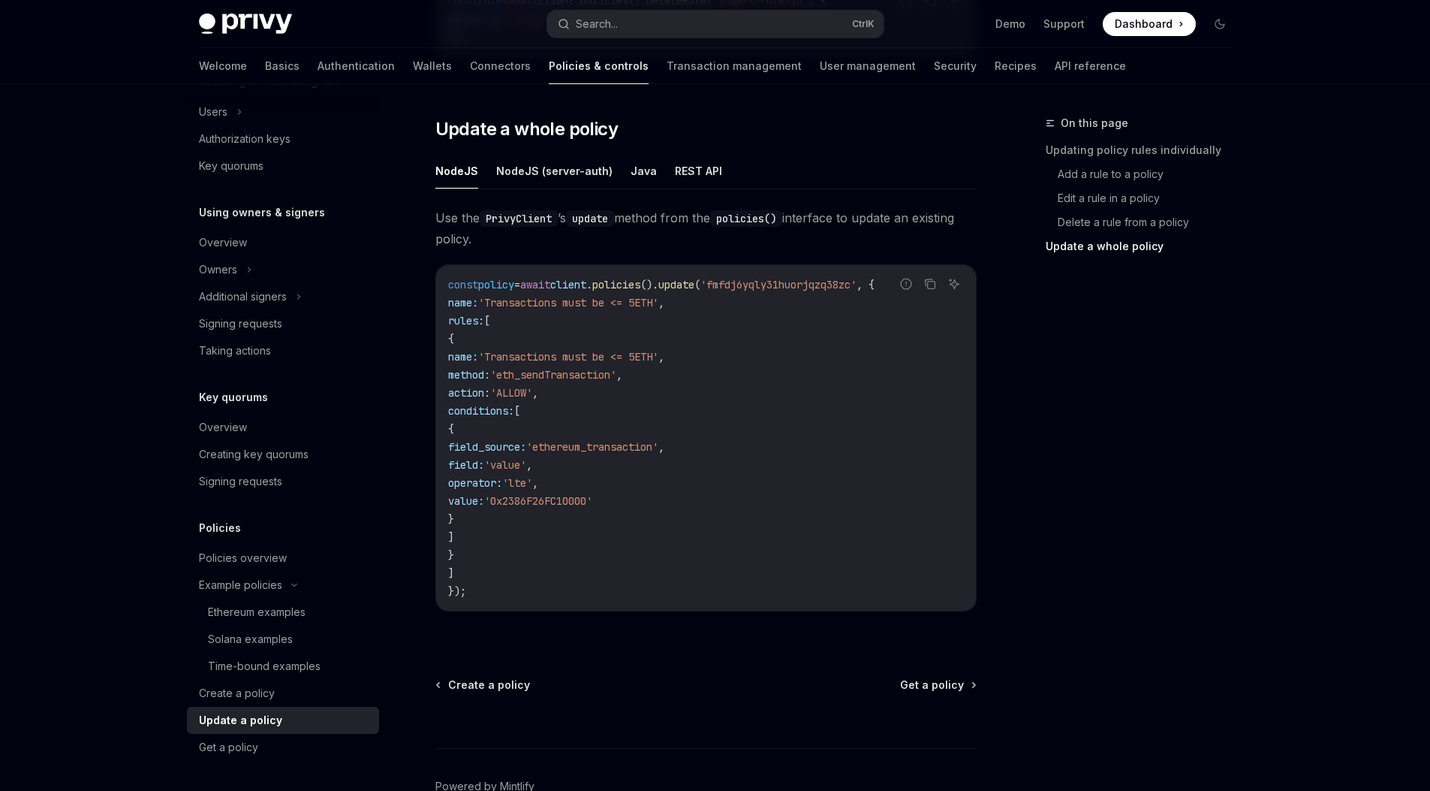
scroll to position [1518, 0]
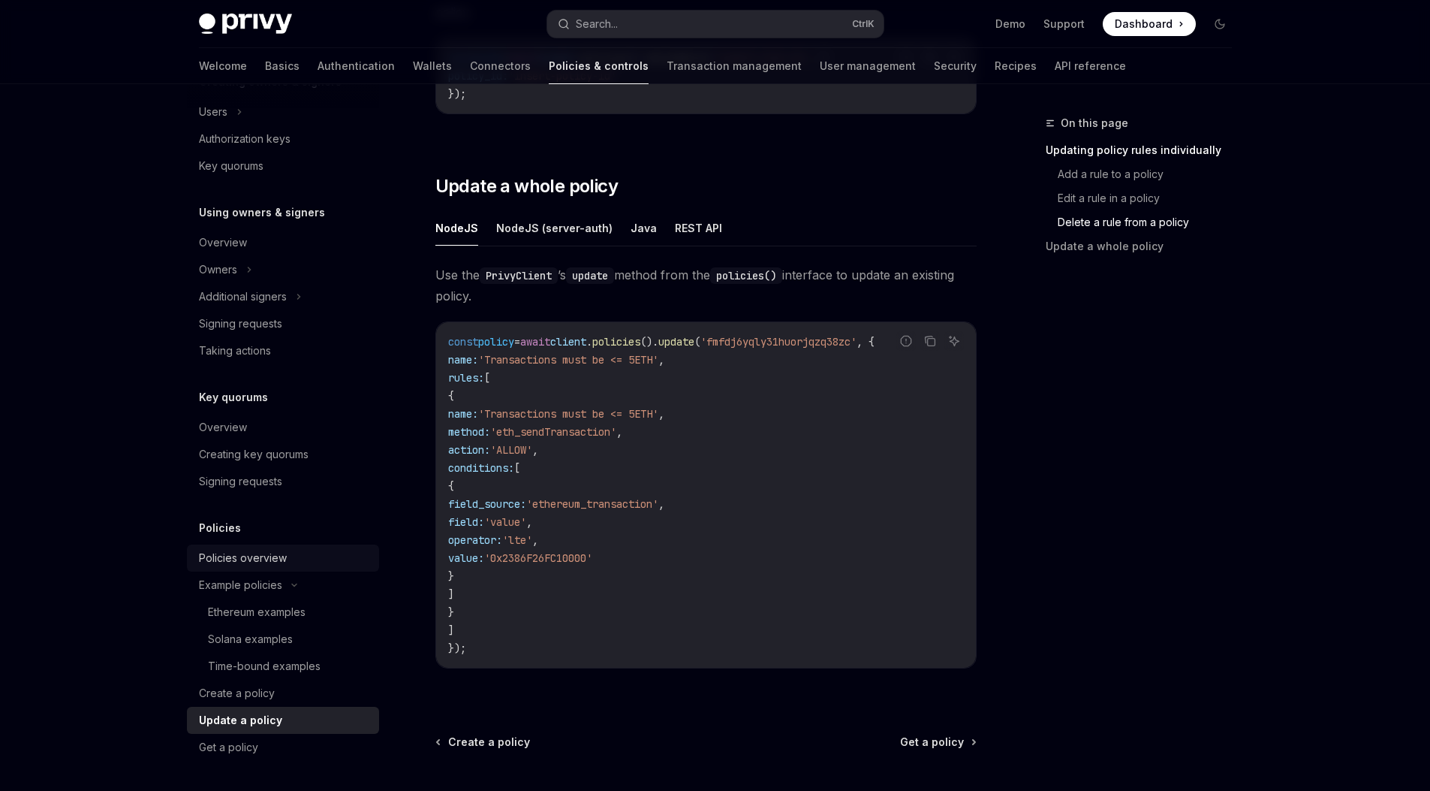
click at [234, 553] on div "Policies overview" at bounding box center [243, 558] width 88 height 18
click at [254, 641] on div "Solana examples" at bounding box center [250, 639] width 85 height 18
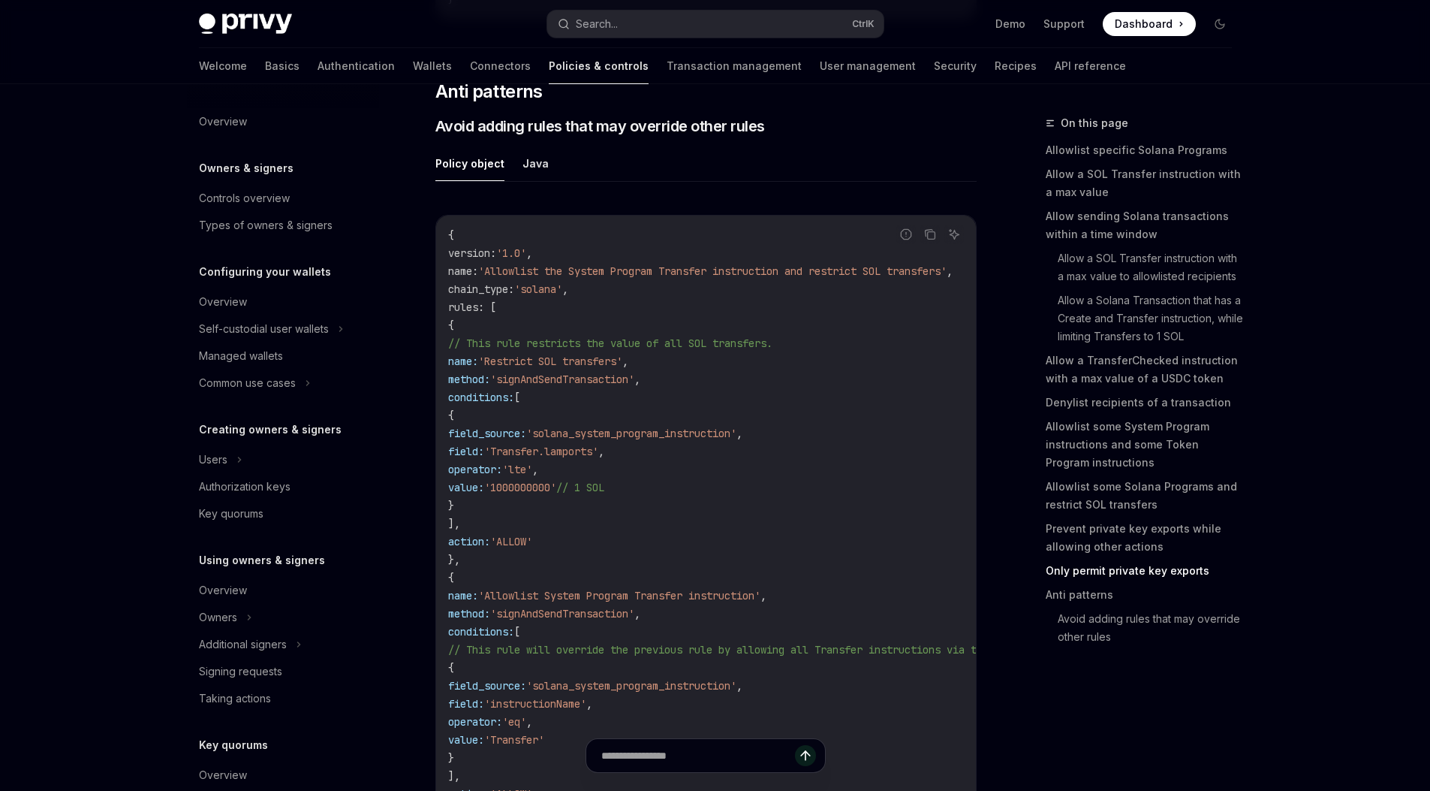
scroll to position [348, 0]
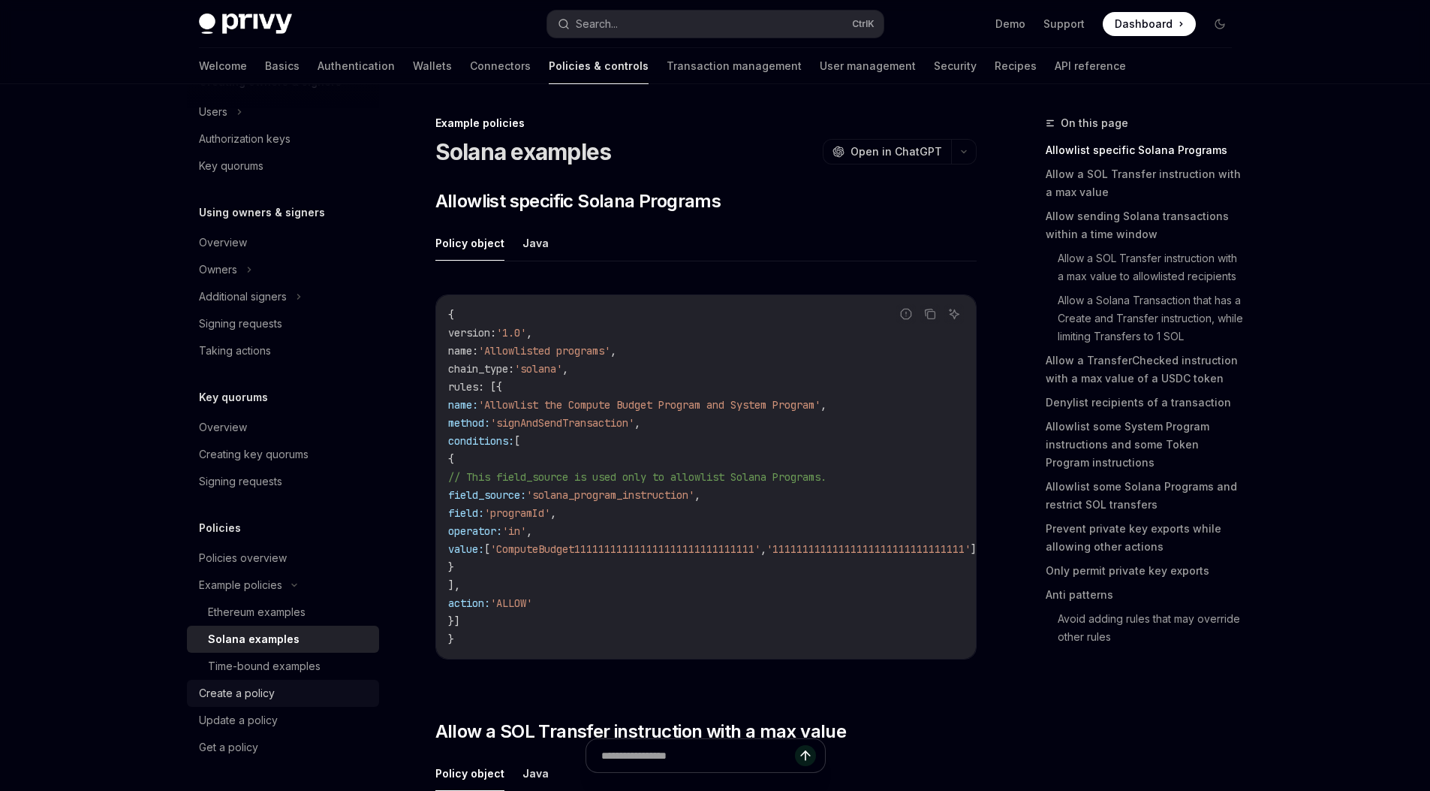
click at [242, 695] on div "Create a policy" at bounding box center [237, 693] width 76 height 18
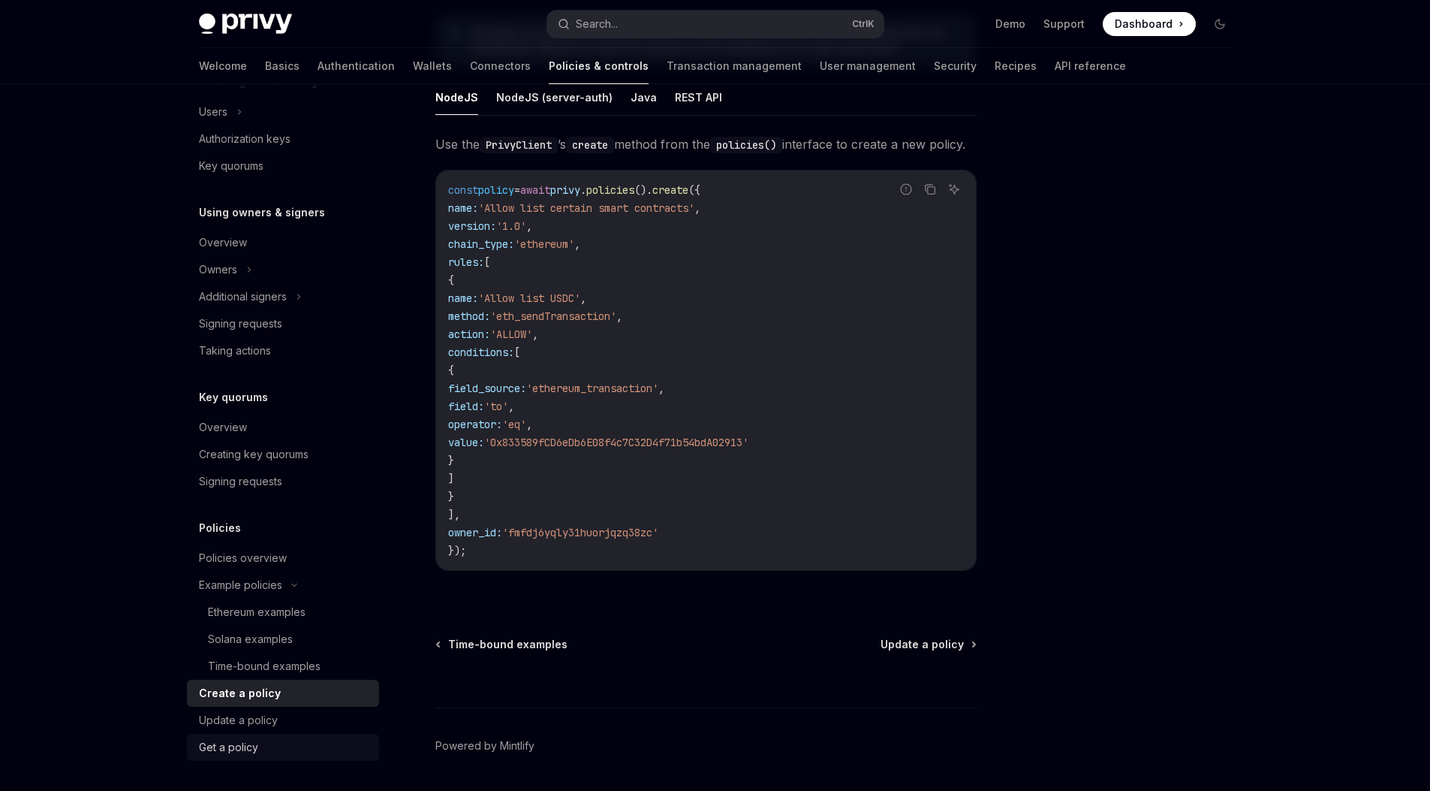
scroll to position [272, 0]
click at [215, 725] on div "Update a policy" at bounding box center [238, 720] width 79 height 18
type textarea "*"
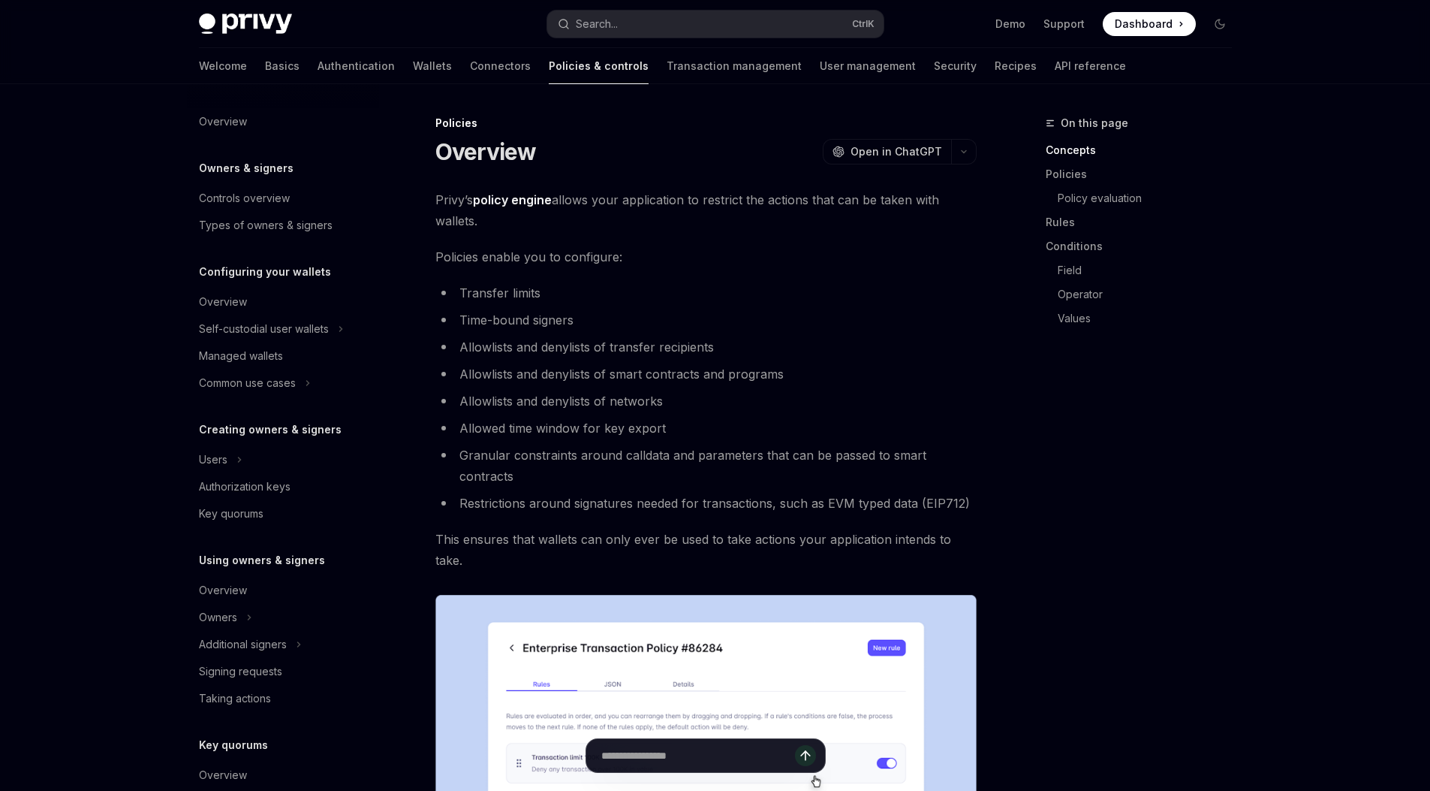
scroll to position [267, 0]
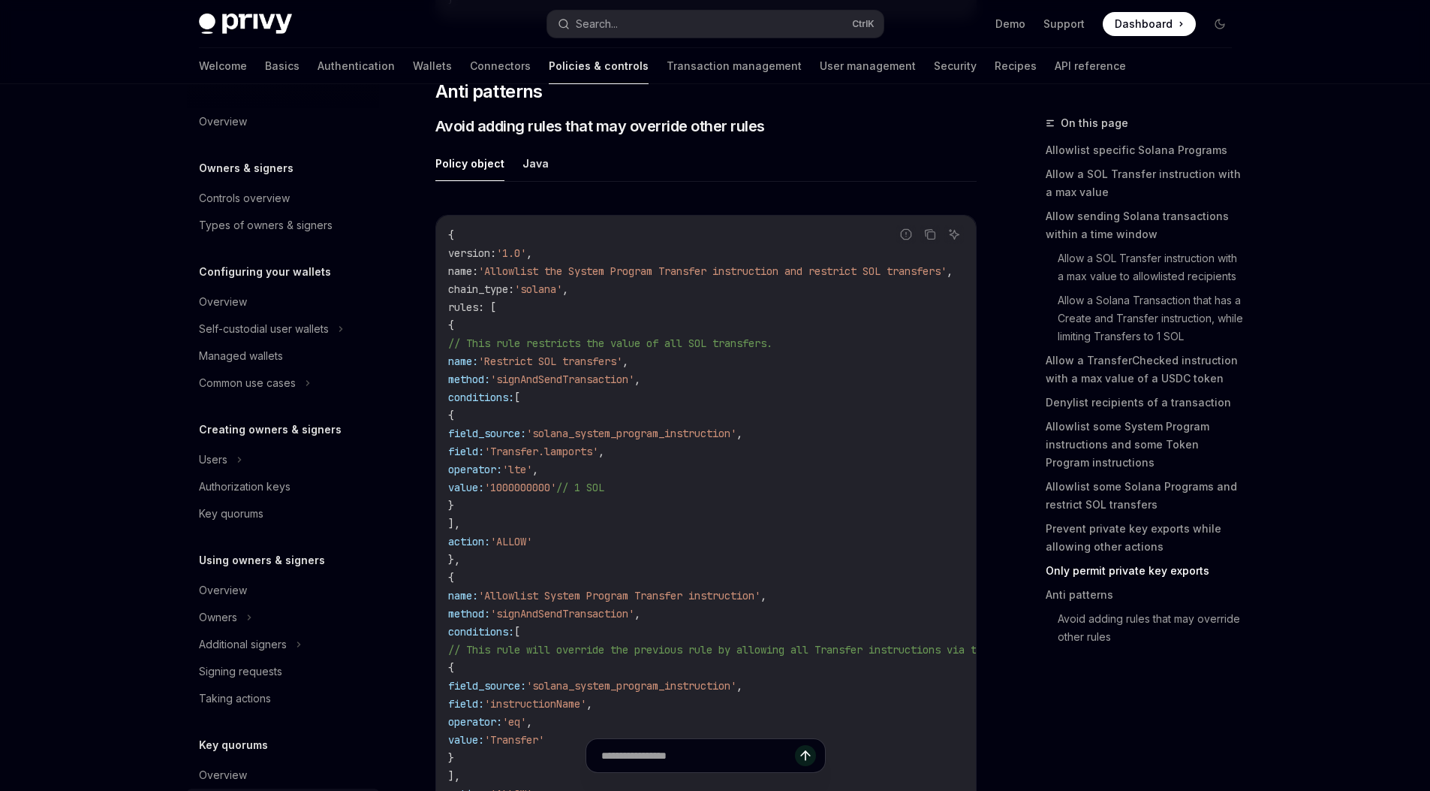
scroll to position [348, 0]
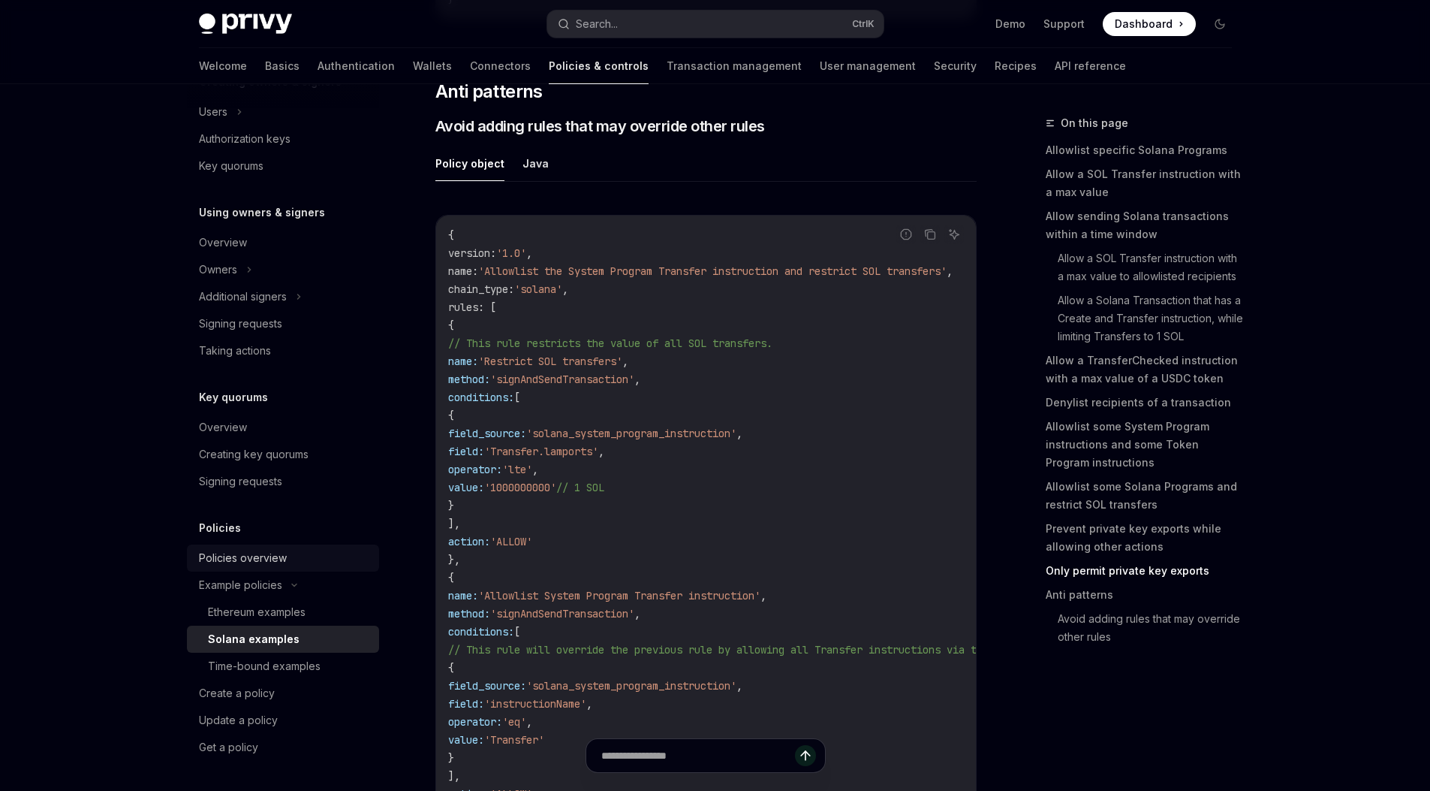
click at [270, 556] on div "Policies overview" at bounding box center [243, 558] width 88 height 18
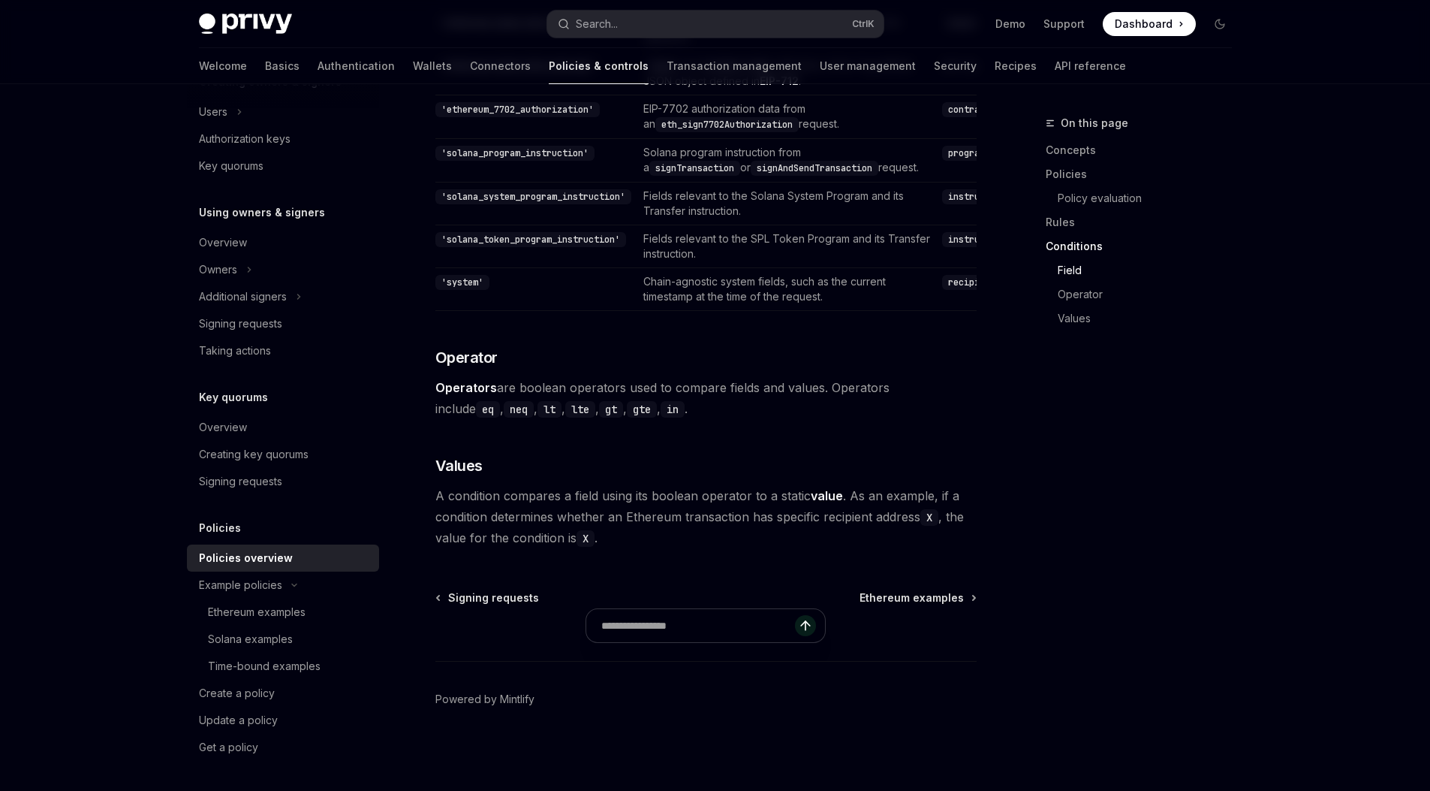
scroll to position [4465, 0]
click at [258, 624] on link "Ethereum examples" at bounding box center [283, 611] width 192 height 27
type textarea "*"
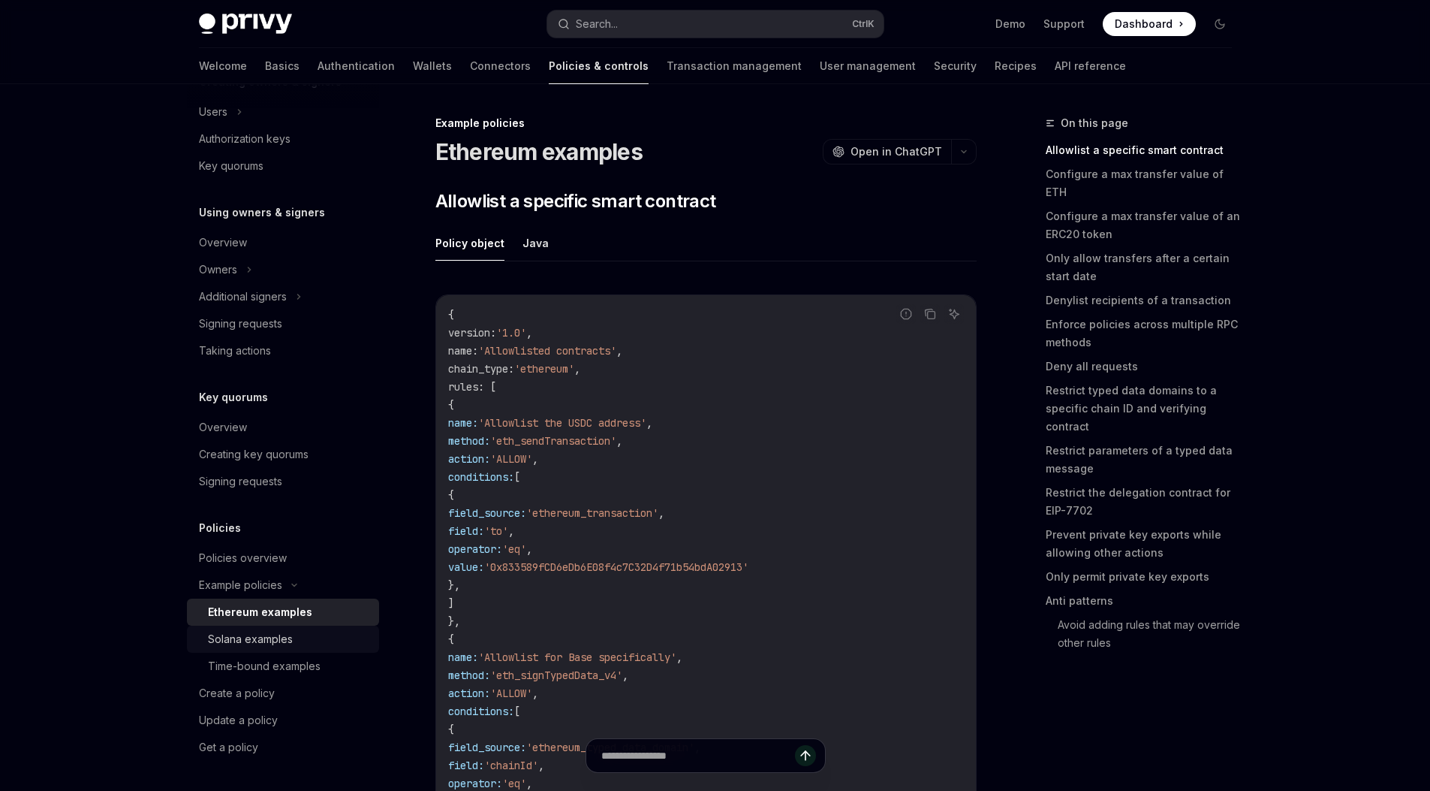
click at [258, 629] on link "Solana examples" at bounding box center [283, 638] width 192 height 27
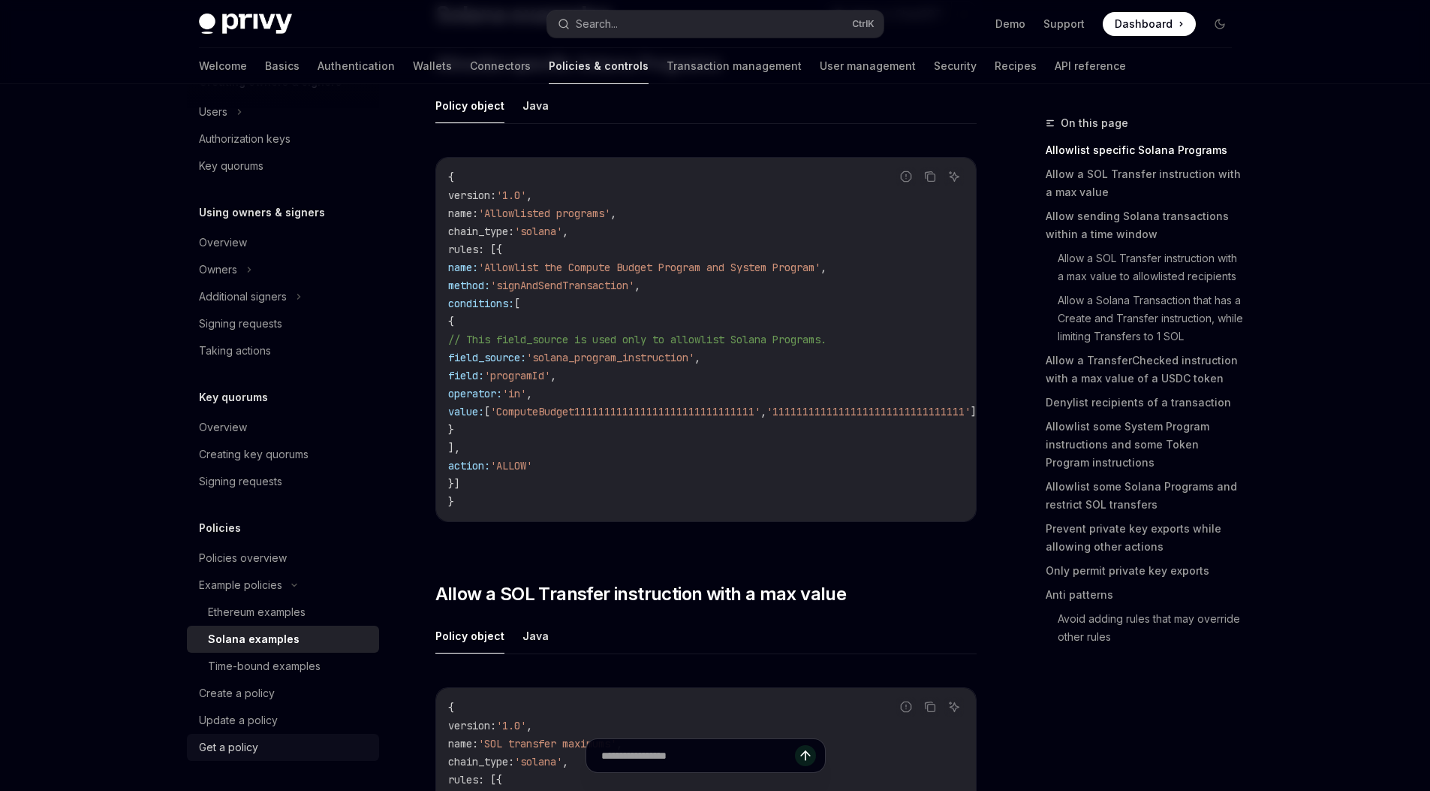
click at [285, 737] on link "Get a policy" at bounding box center [283, 746] width 192 height 27
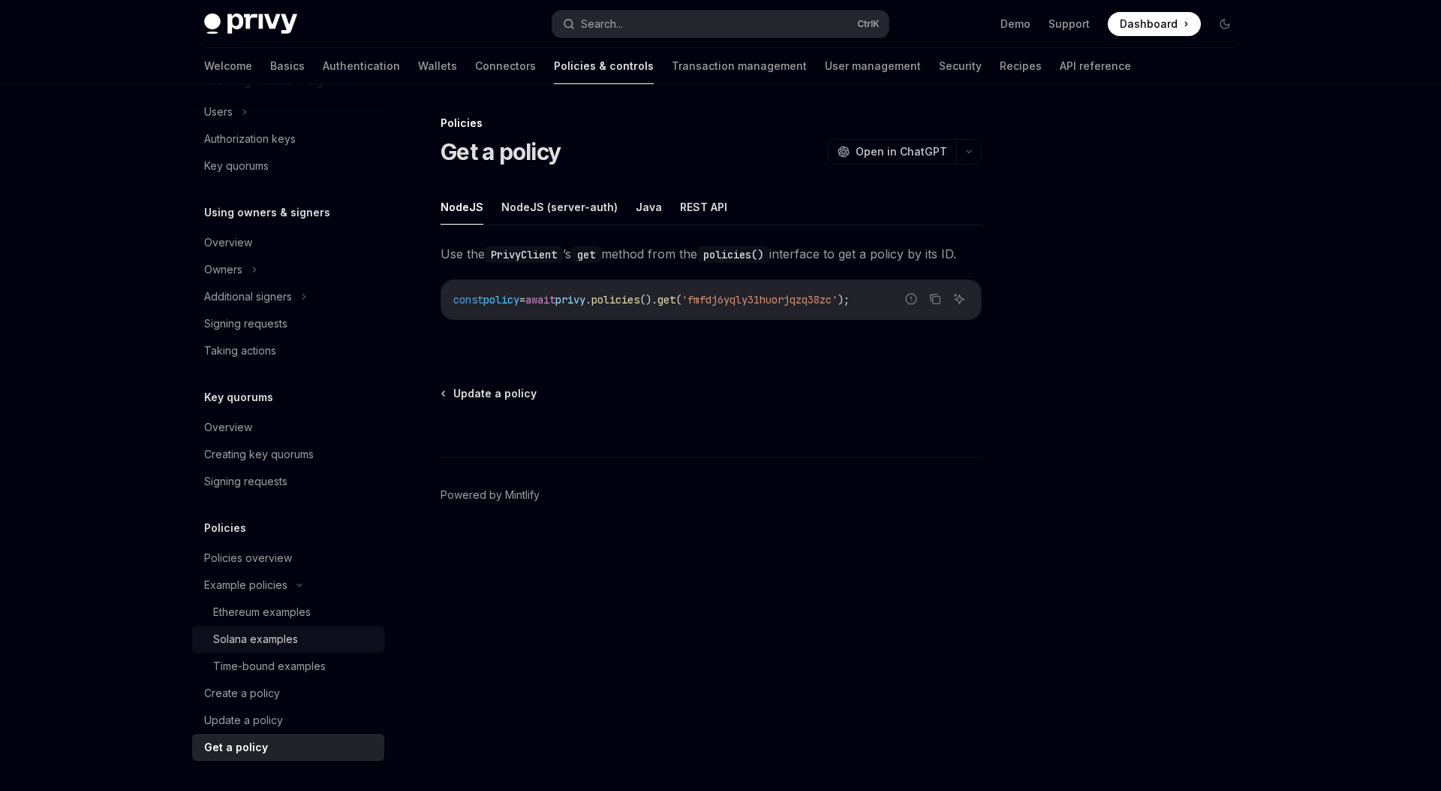
click at [319, 646] on div "Solana examples" at bounding box center [294, 639] width 162 height 18
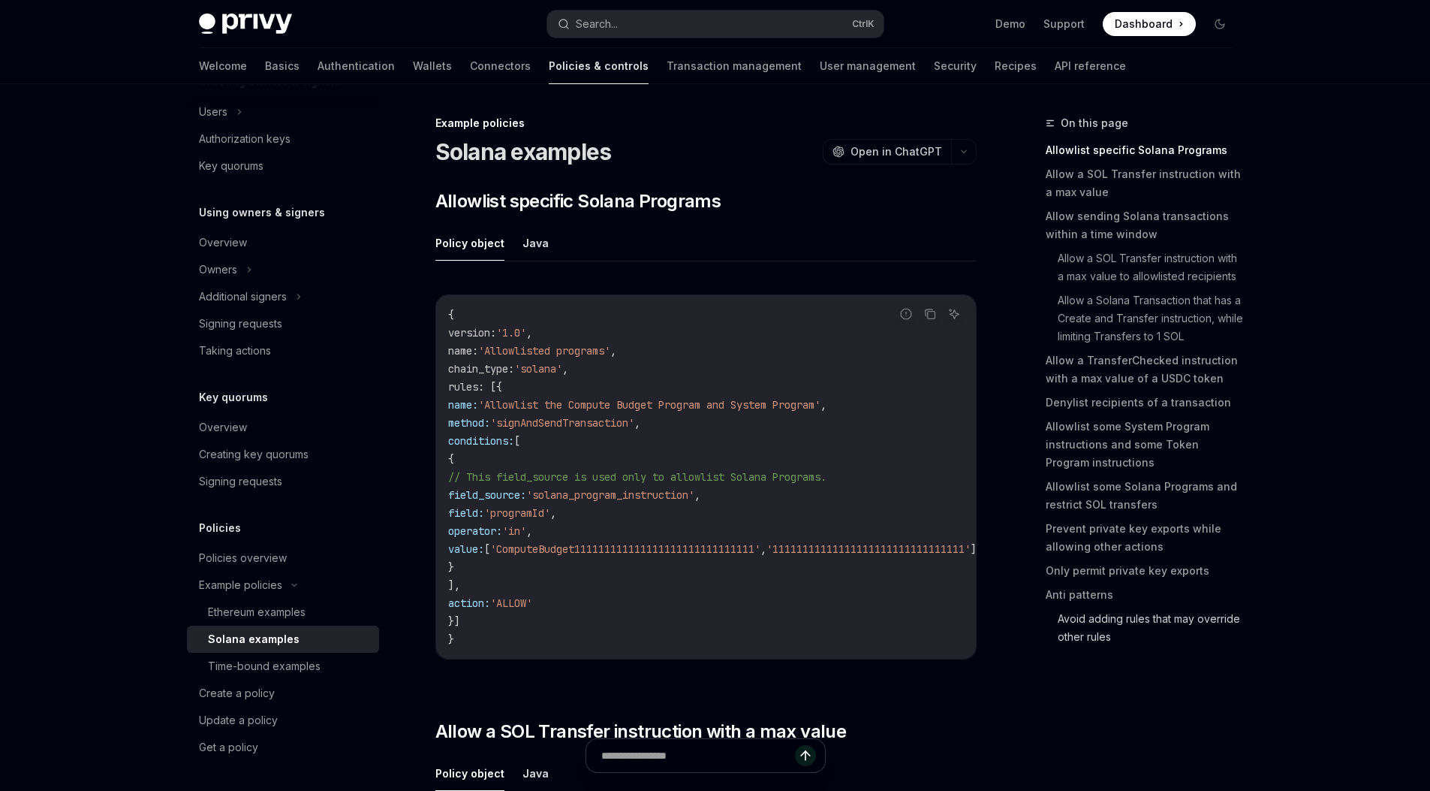
click at [1068, 622] on link "Avoid adding rules that may override other rules" at bounding box center [1151, 628] width 186 height 42
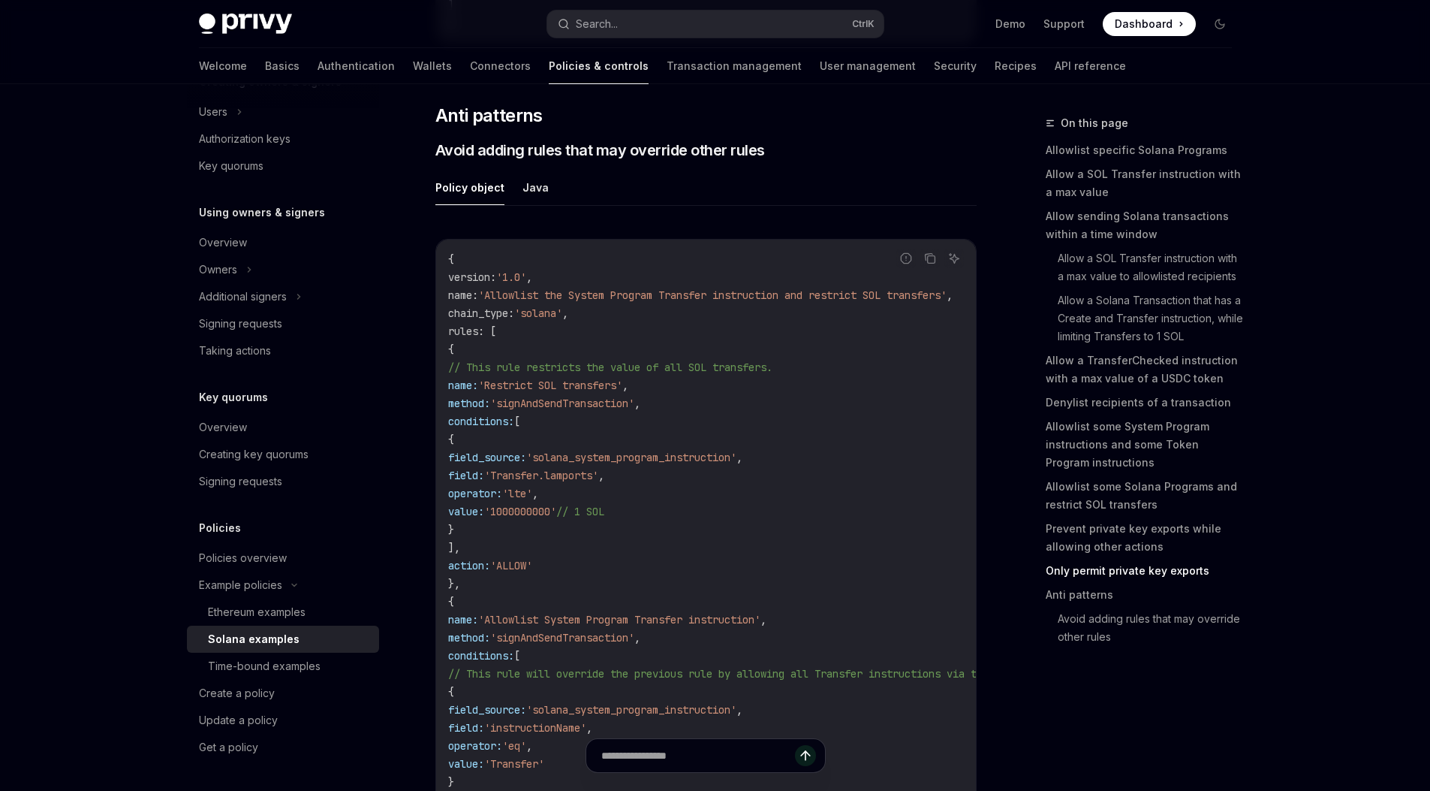
scroll to position [7145, 0]
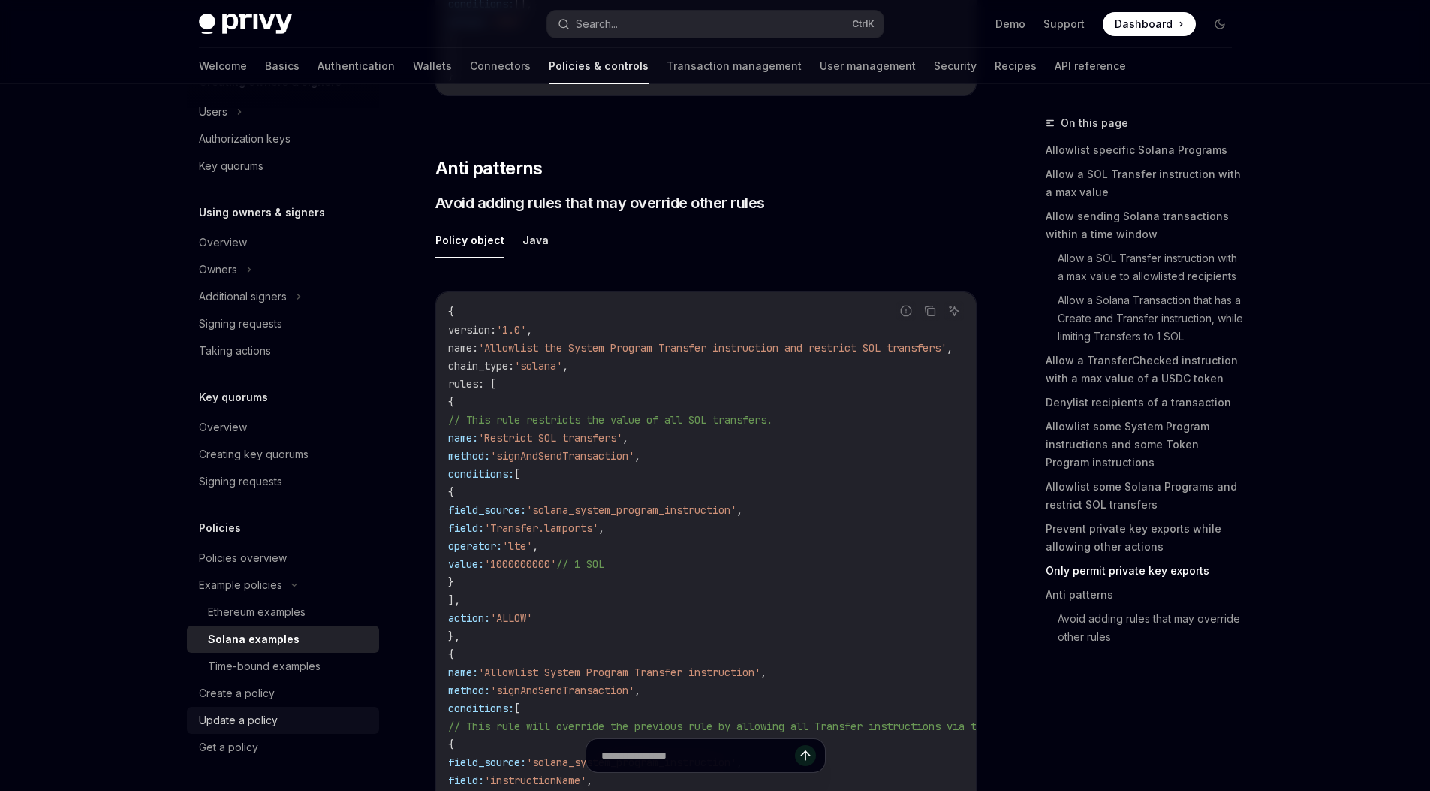
click at [261, 720] on div "Update a policy" at bounding box center [238, 720] width 79 height 18
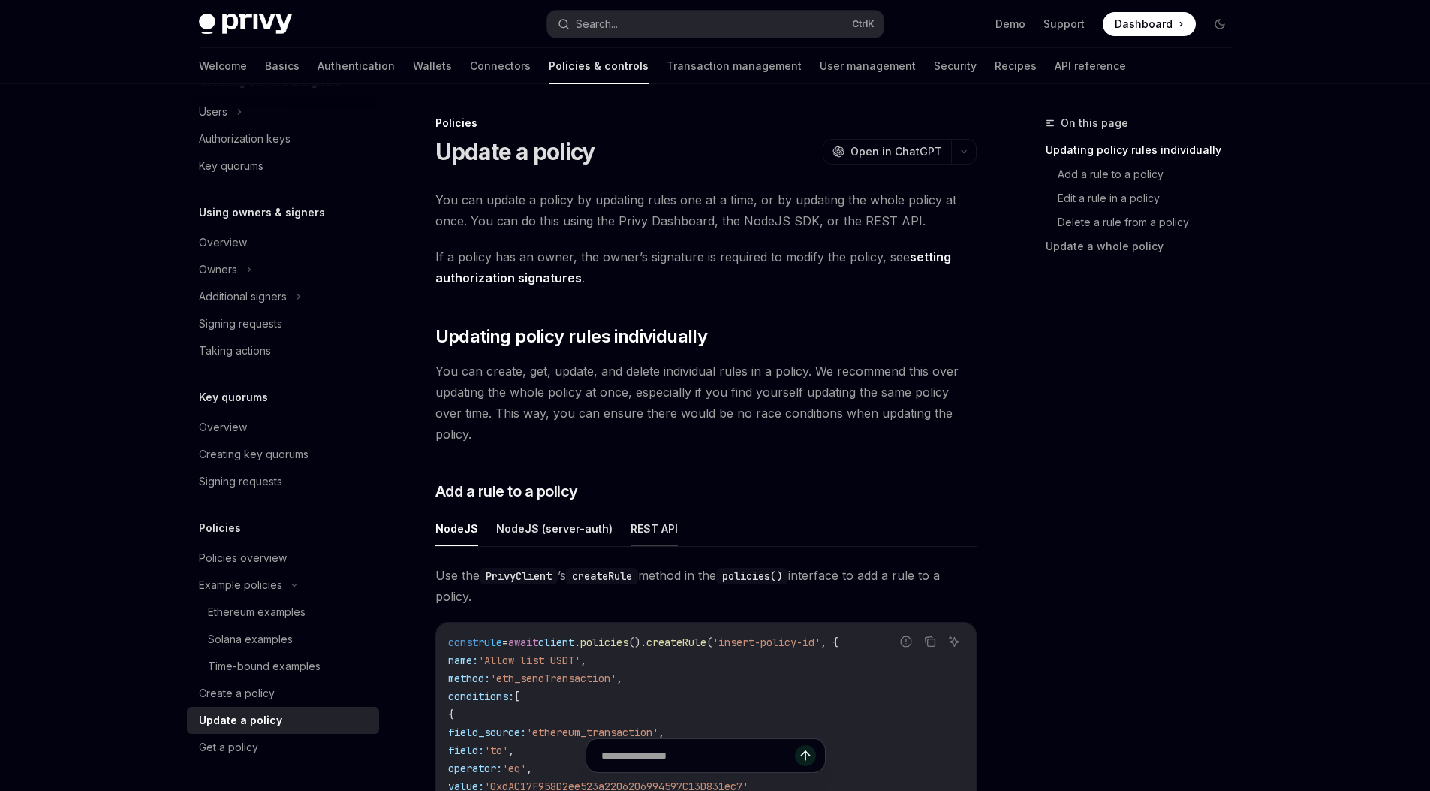
click at [641, 513] on button "REST API" at bounding box center [654, 527] width 47 height 35
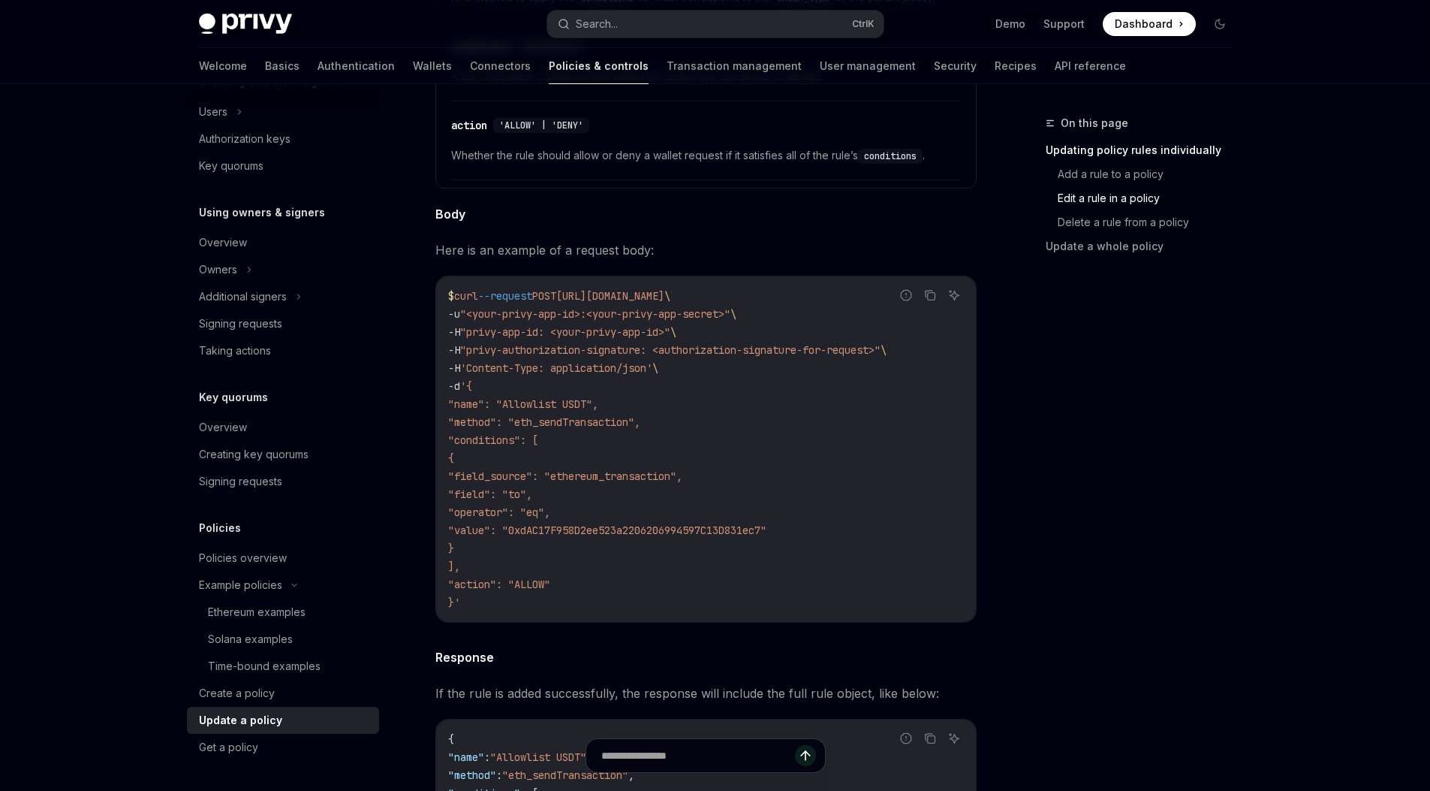
scroll to position [1208, 0]
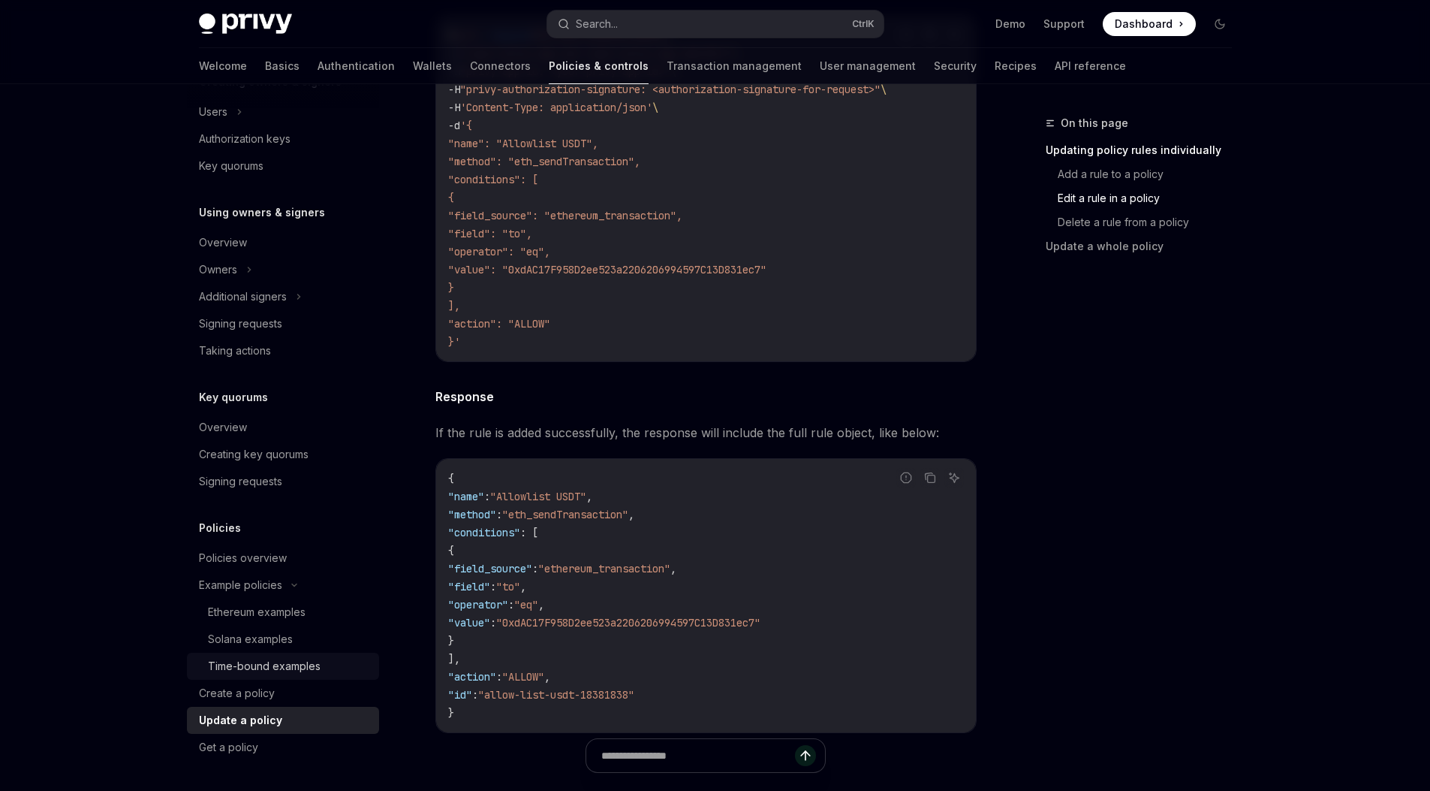
click at [310, 673] on div "Time-bound examples" at bounding box center [264, 666] width 113 height 18
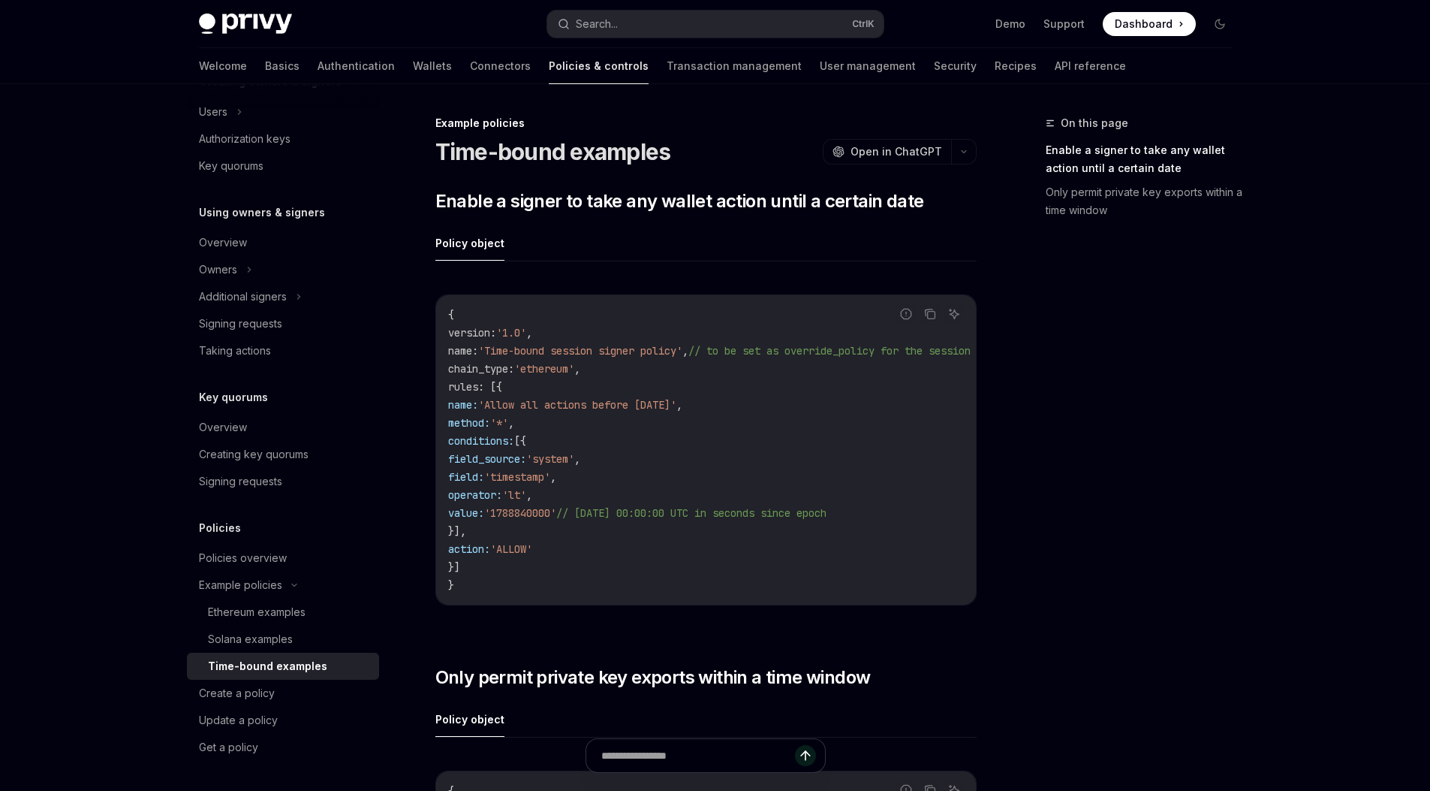
scroll to position [185, 0]
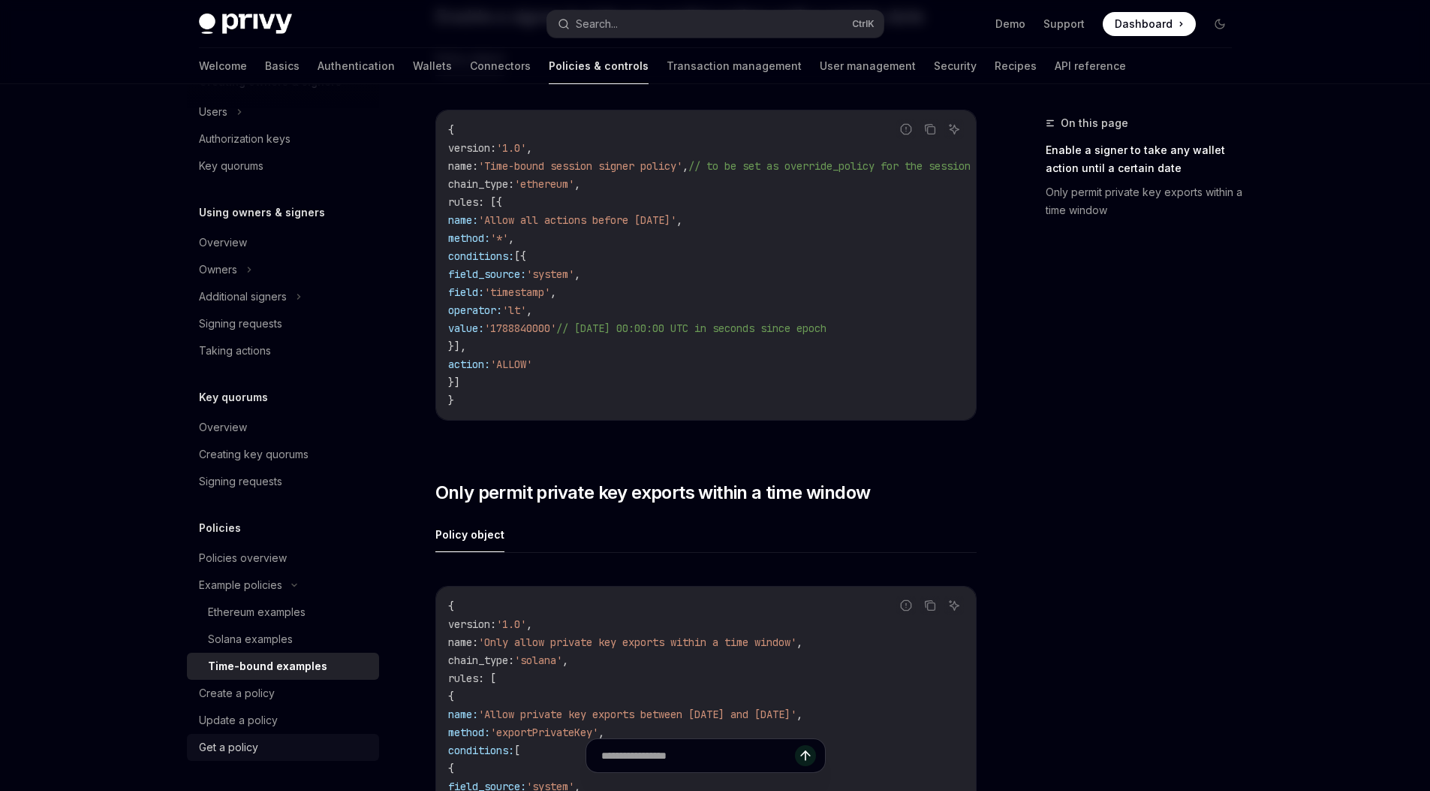
click at [233, 748] on div "Get a policy" at bounding box center [228, 747] width 59 height 18
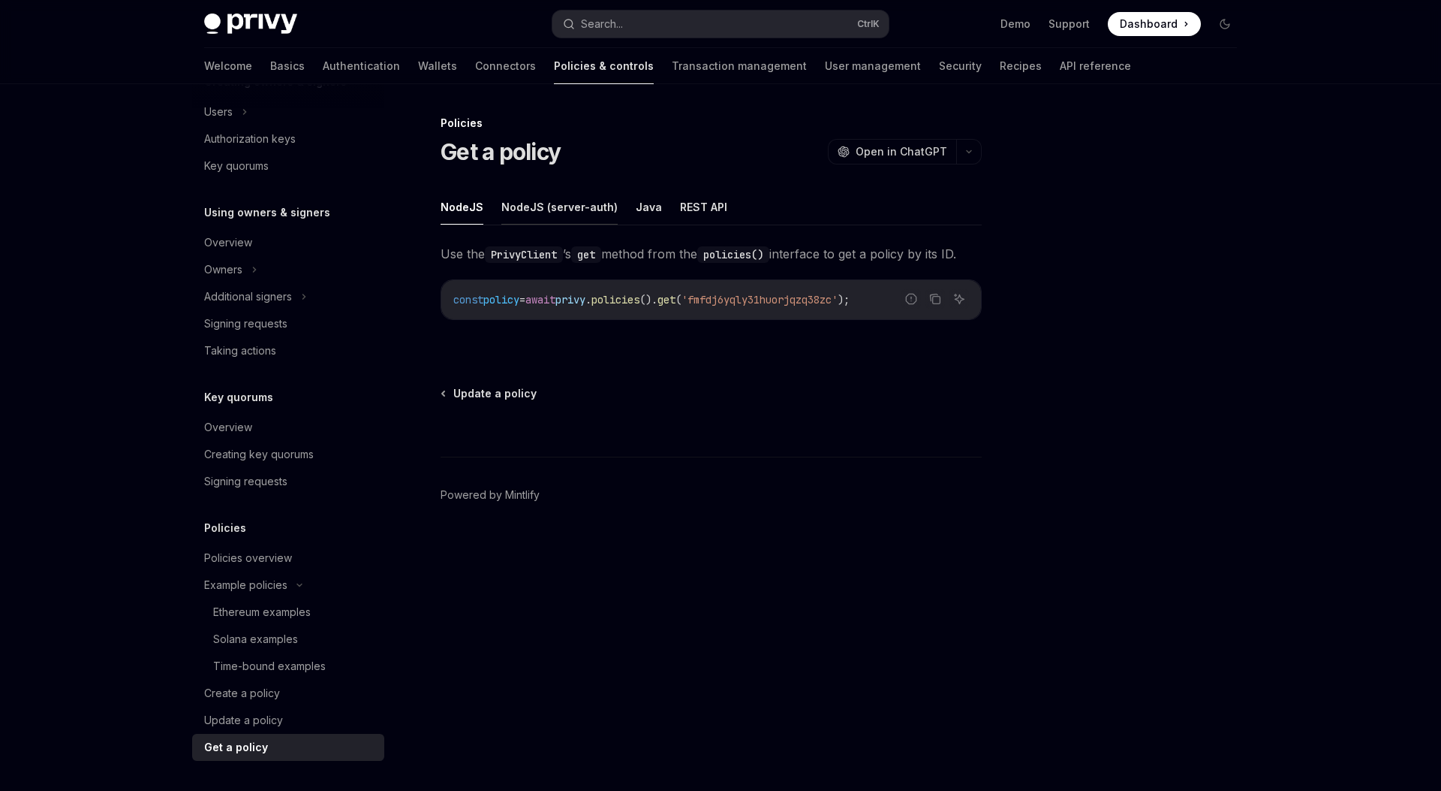
click at [580, 206] on button "NodeJS (server-auth)" at bounding box center [559, 206] width 116 height 35
type textarea "*"
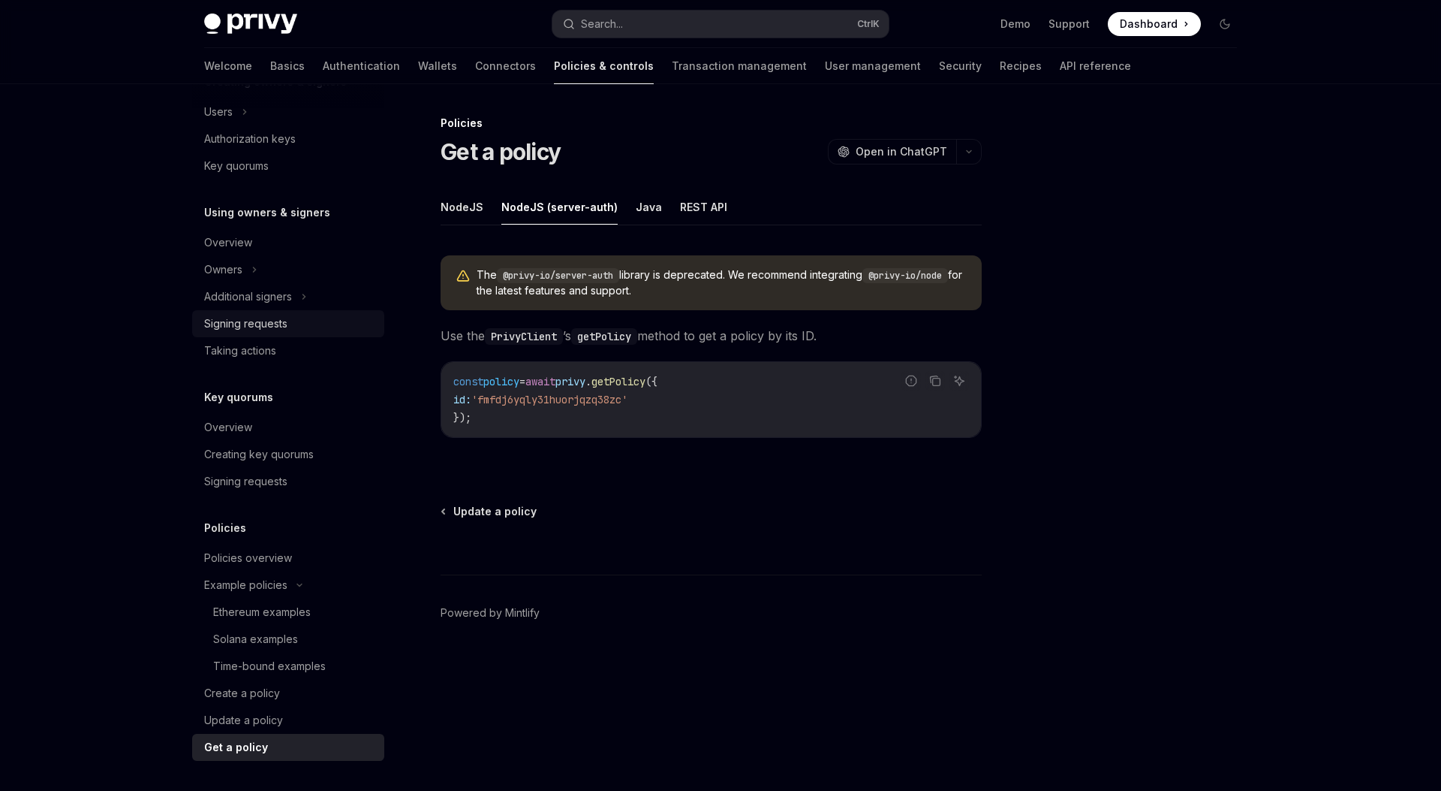
click at [306, 322] on div "Signing requests" at bounding box center [289, 324] width 171 height 18
click at [302, 345] on div "Taking actions" at bounding box center [289, 351] width 171 height 18
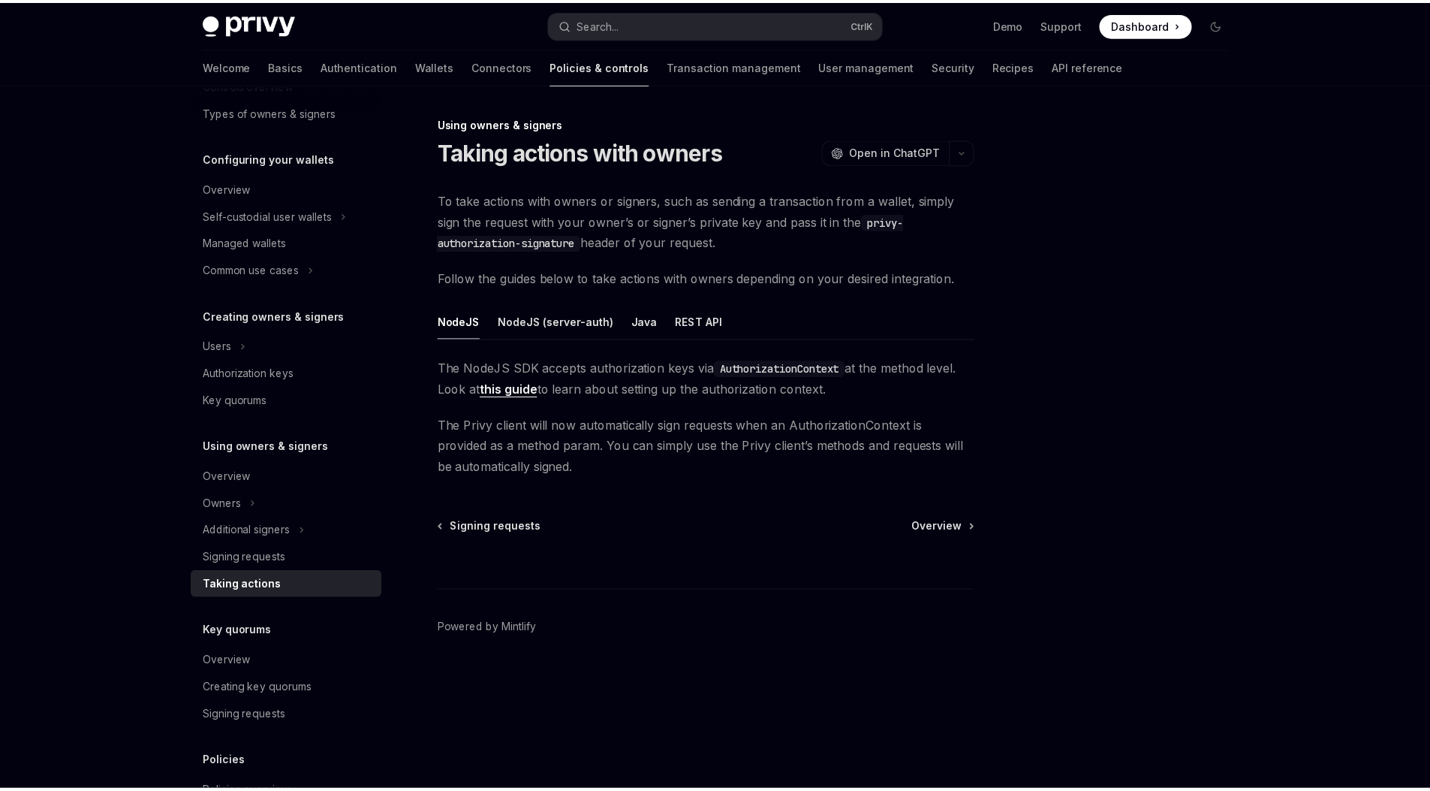
scroll to position [116, 0]
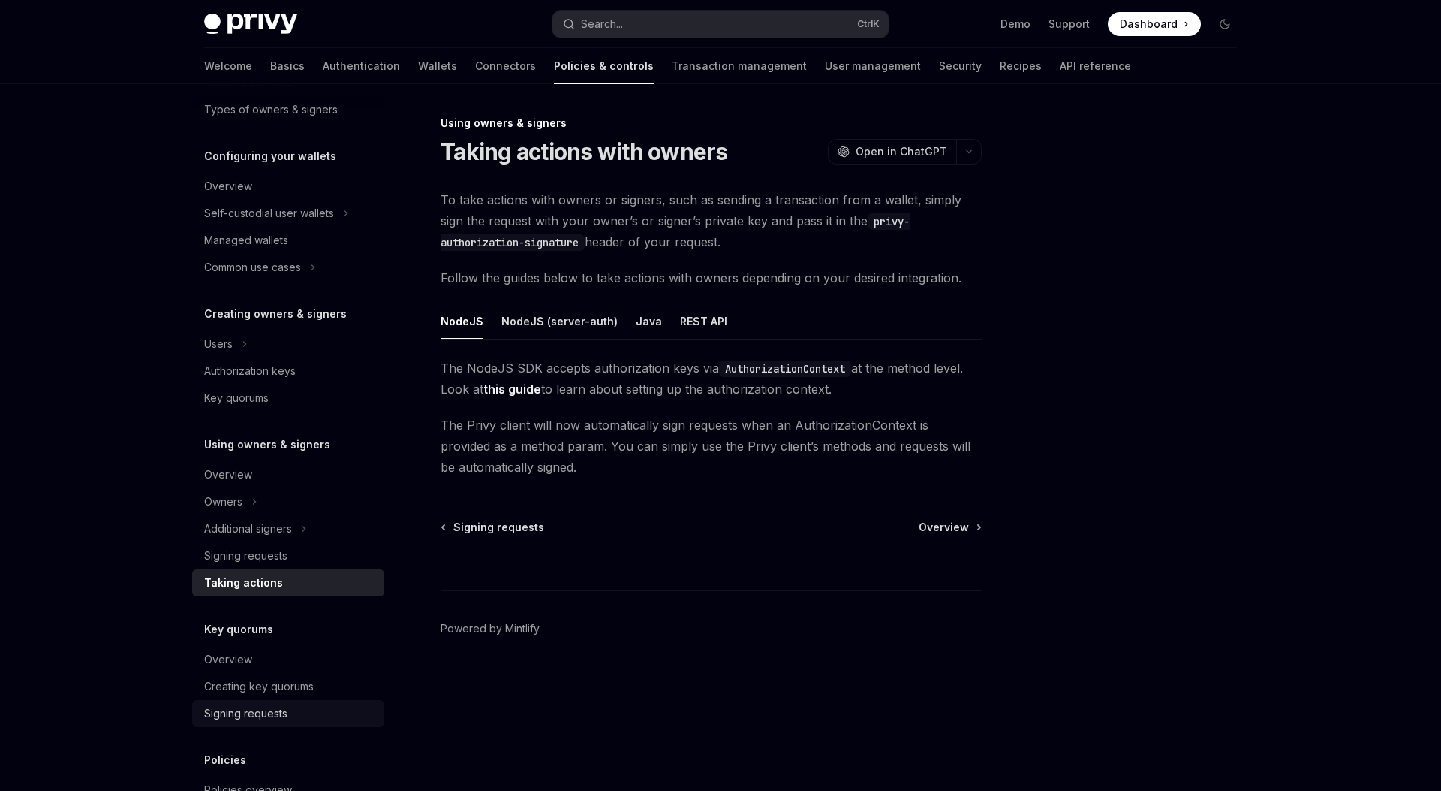
click at [266, 706] on div "Signing requests" at bounding box center [245, 713] width 83 height 18
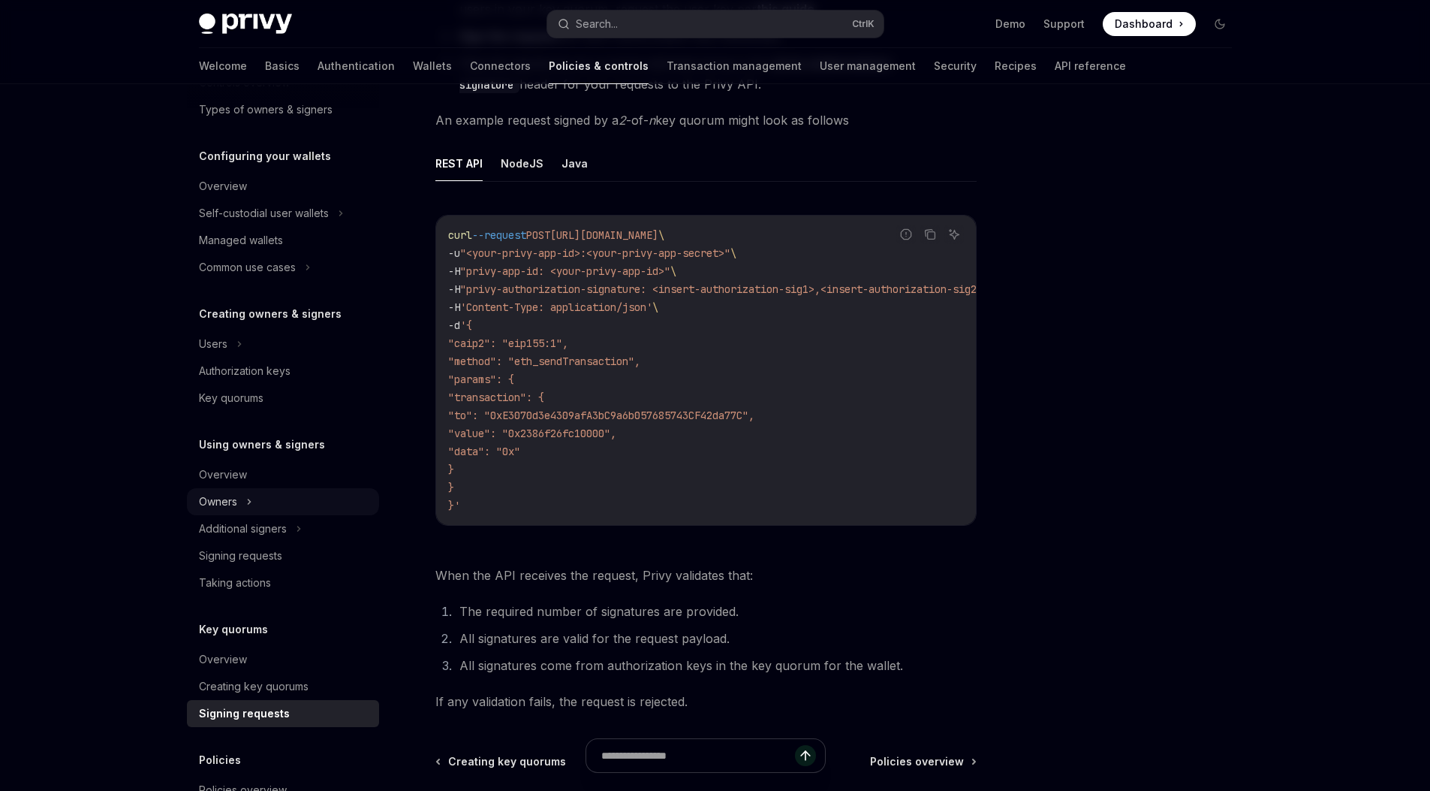
scroll to position [267, 0]
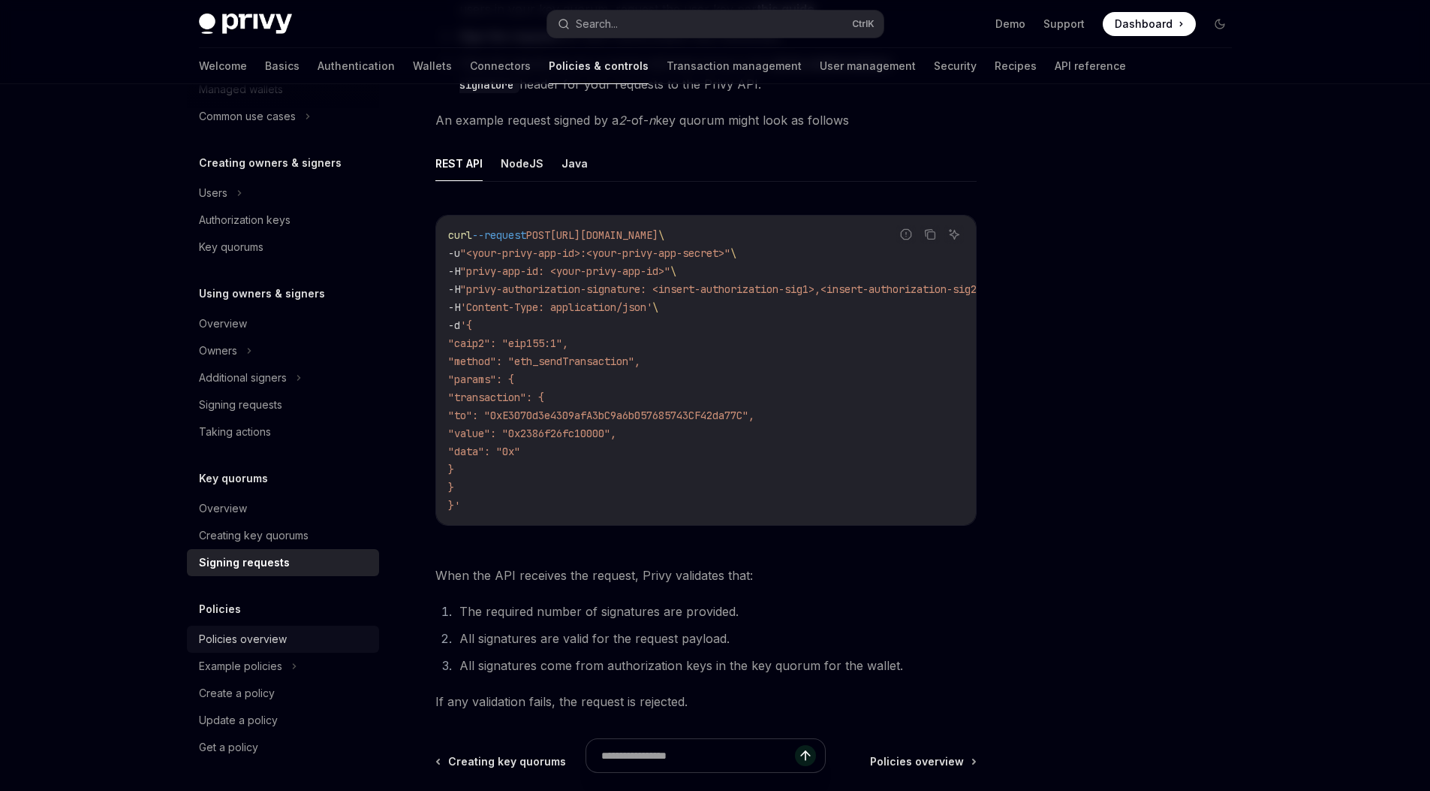
click at [265, 643] on div "Policies overview" at bounding box center [243, 639] width 88 height 18
type textarea "*"
